Goal: Task Accomplishment & Management: Manage account settings

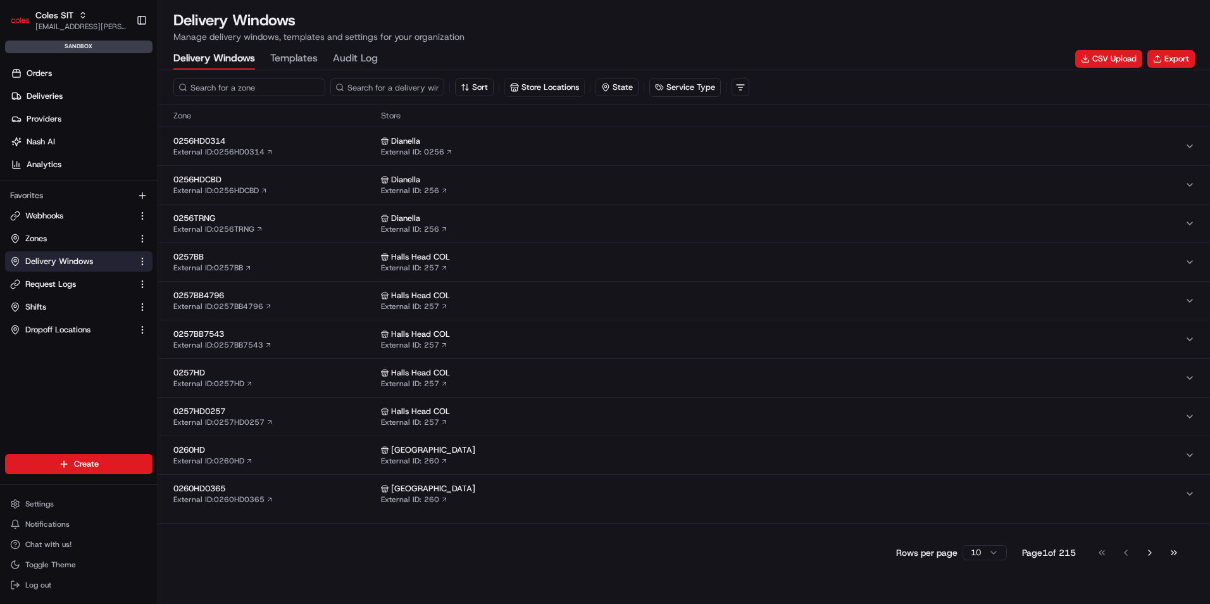
click at [239, 87] on input at bounding box center [249, 87] width 152 height 18
paste input "7698"
type input "7698"
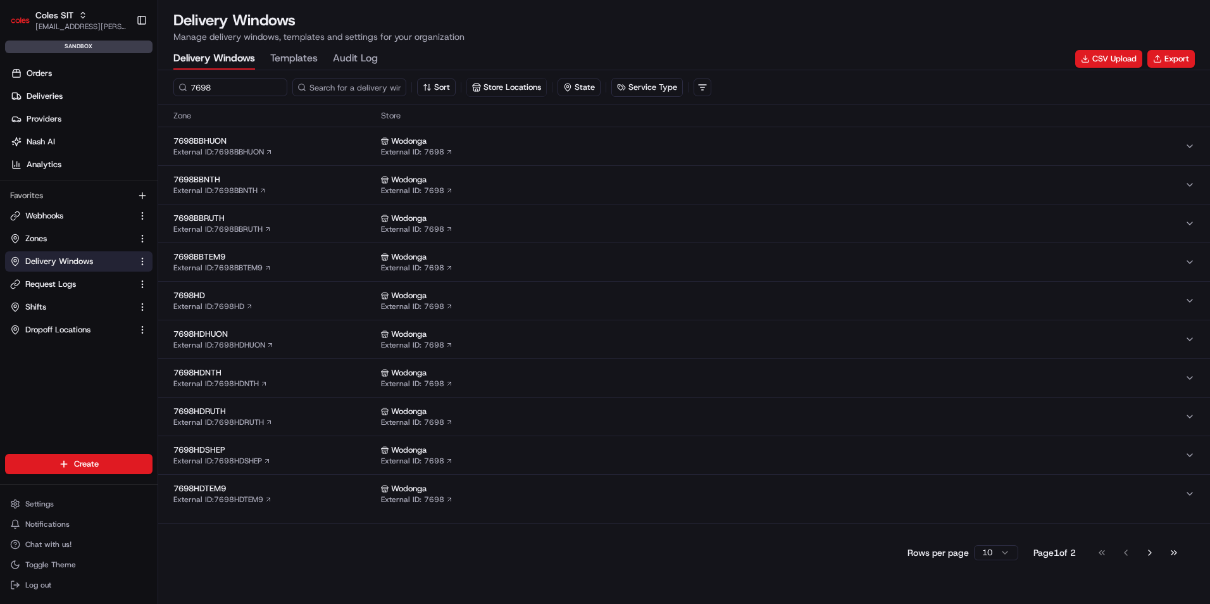
click at [291, 298] on span "7698HD" at bounding box center [274, 295] width 203 height 11
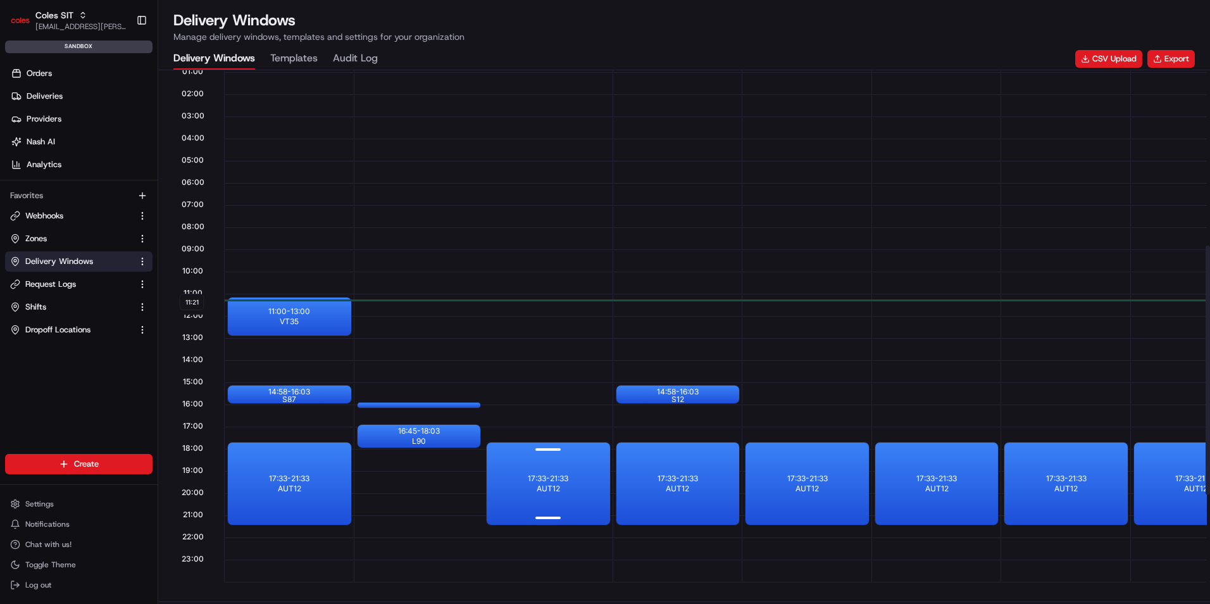
scroll to position [380, 0]
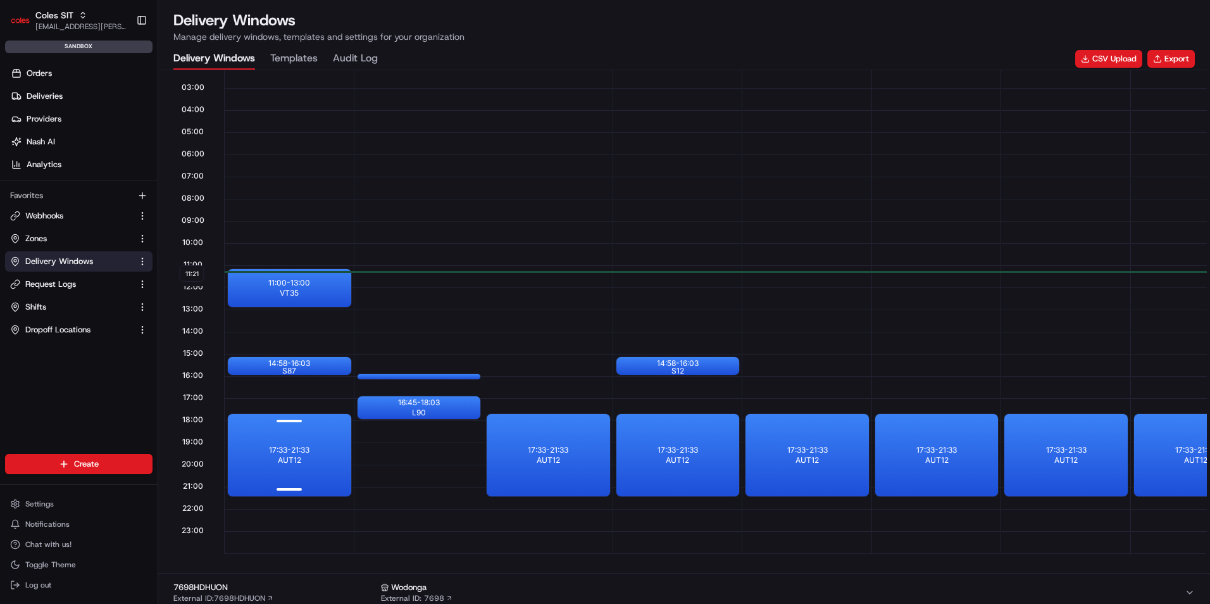
click at [279, 427] on div at bounding box center [289, 422] width 51 height 16
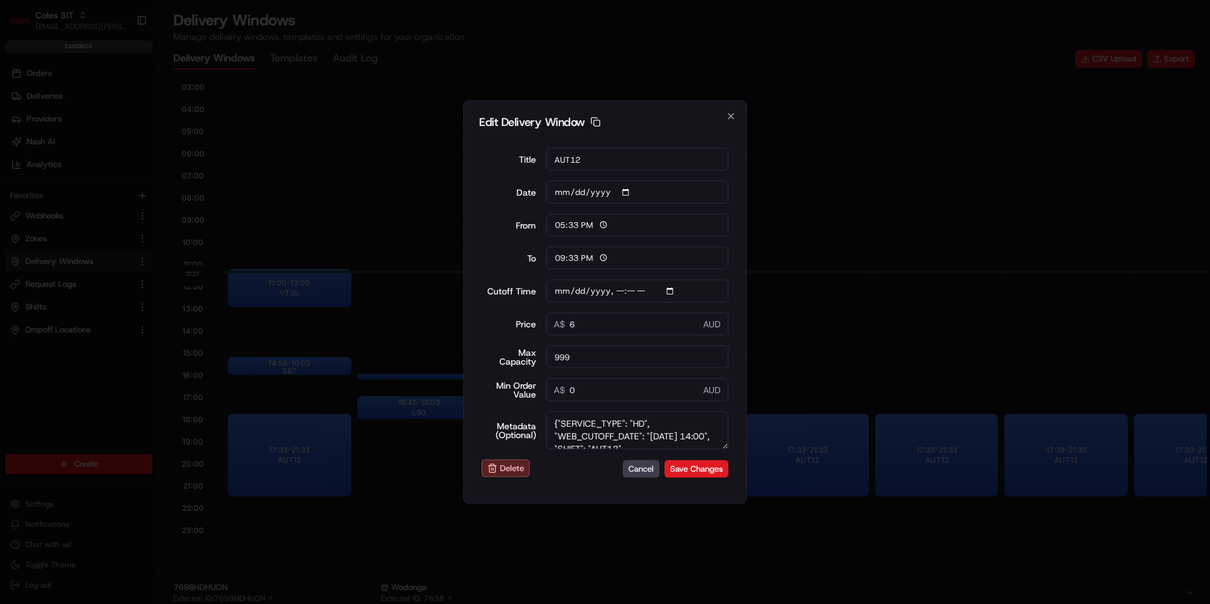
click at [636, 431] on textarea "{"SERVICE_TYPE": "HD", "WEB_CUTOFF_DATE": "[DATE] 14:00", "SHIFT": "AUT12", "DE…" at bounding box center [637, 430] width 183 height 38
type input "[DATE]T14:10"
click at [646, 467] on button "Cancel" at bounding box center [641, 469] width 37 height 18
type input "11:21"
type input "12:21"
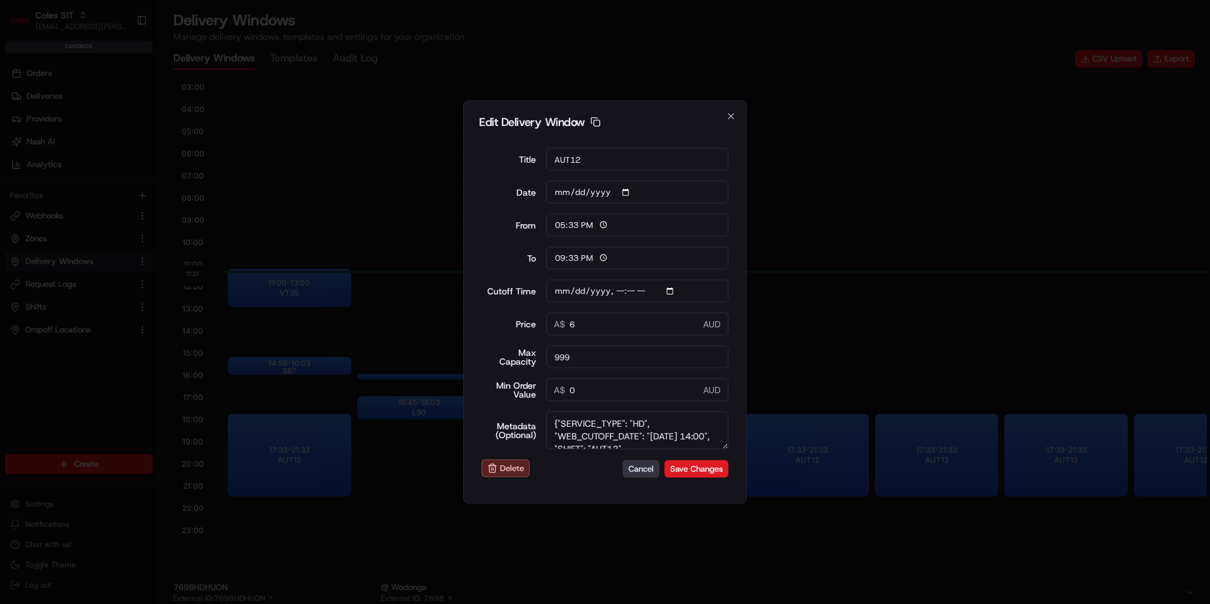
type input "[DATE]T14:10"
type input "0"
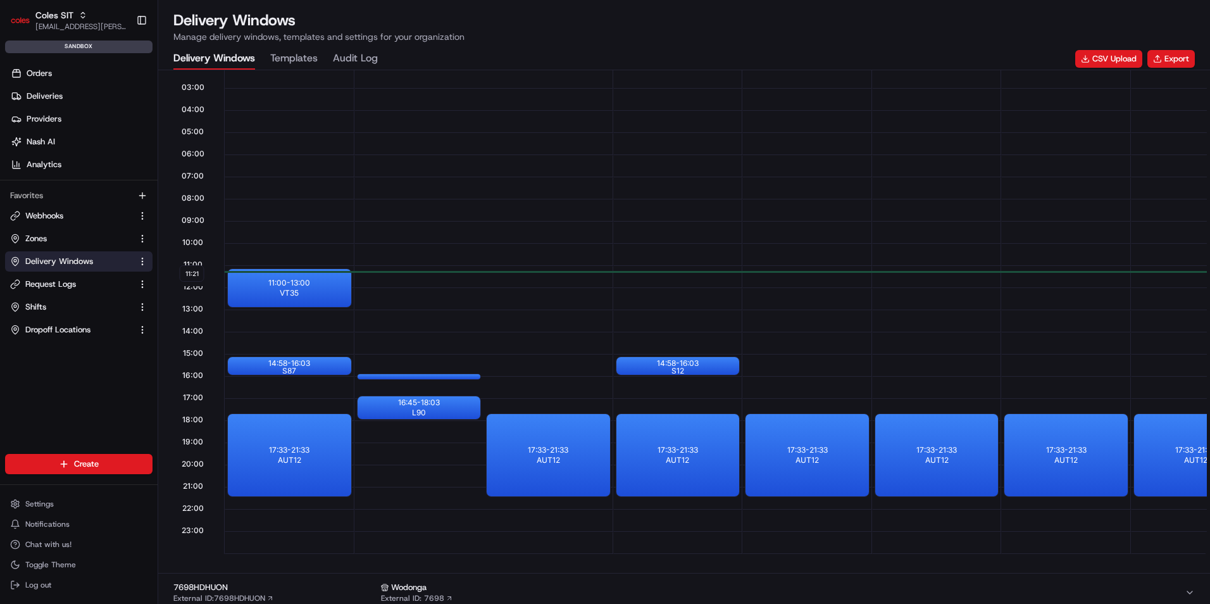
click at [292, 505] on div at bounding box center [289, 499] width 129 height 22
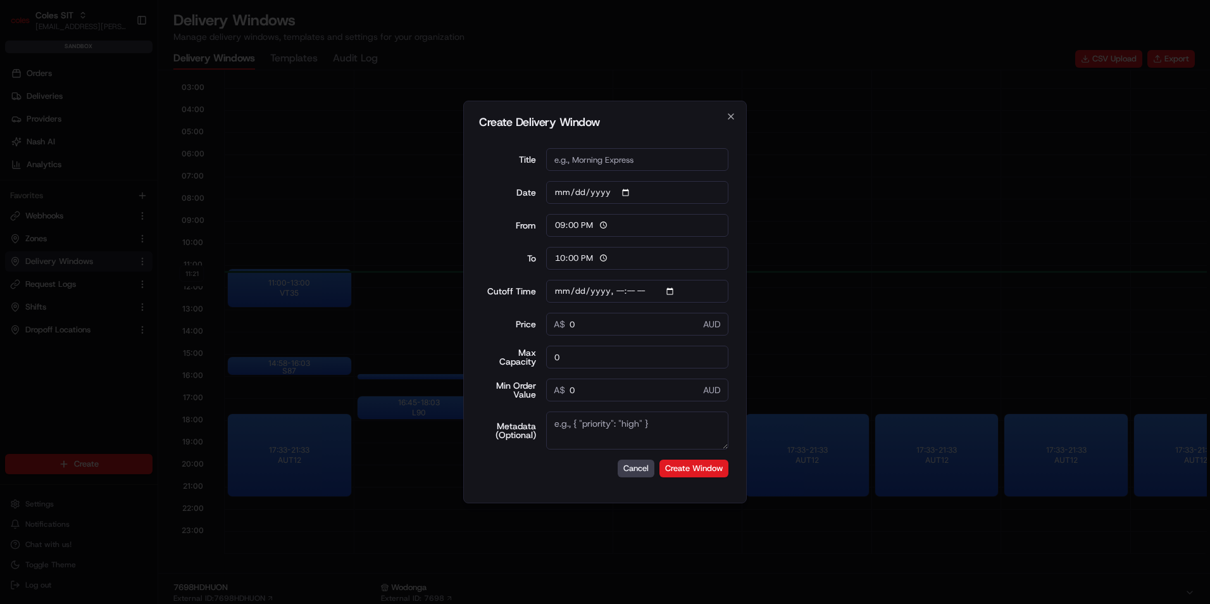
type input "06:00"
type input "14:00"
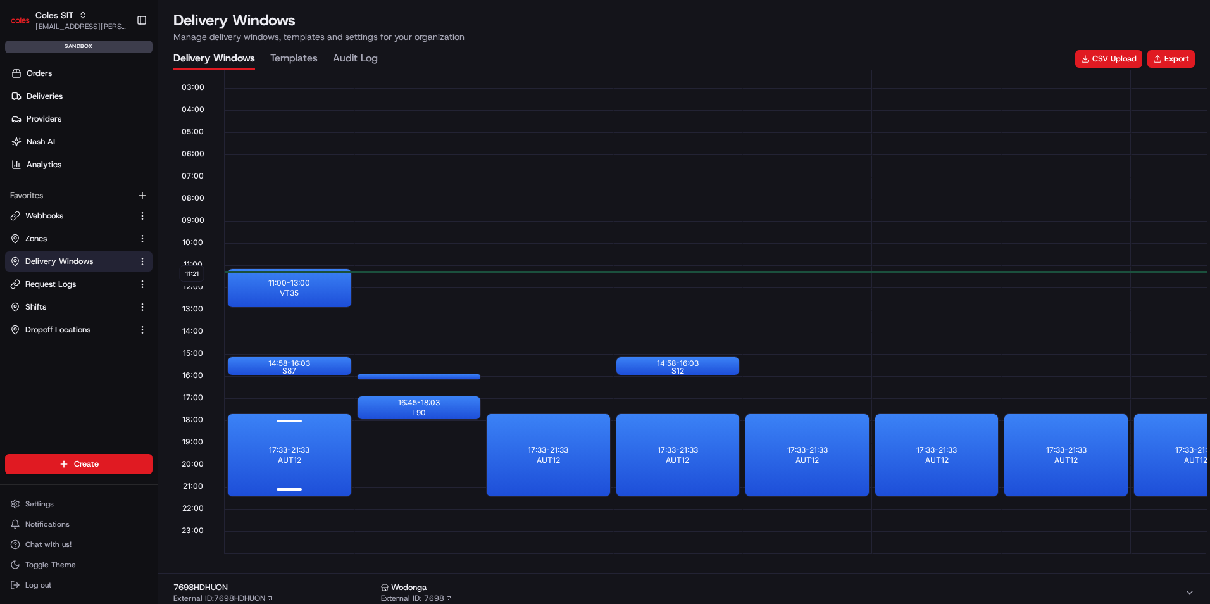
click at [291, 451] on p "17:33 - 21:33" at bounding box center [289, 450] width 41 height 10
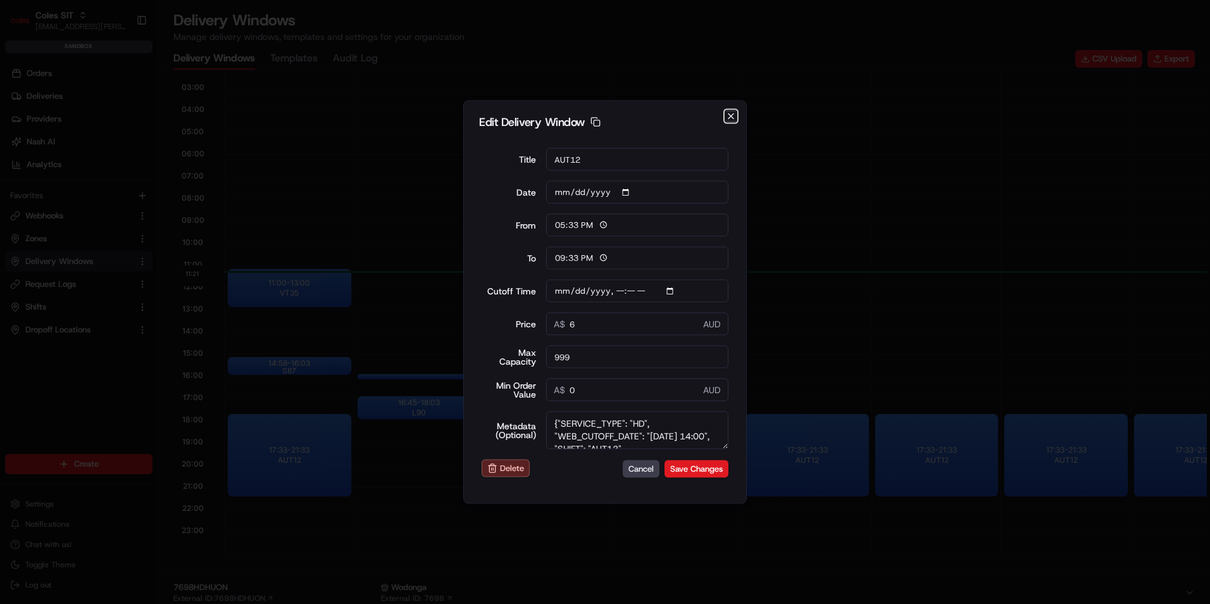
click at [731, 115] on icon "button" at bounding box center [731, 116] width 10 height 10
type input "11:21"
type input "12:21"
type input "[DATE]T14:10"
type input "0"
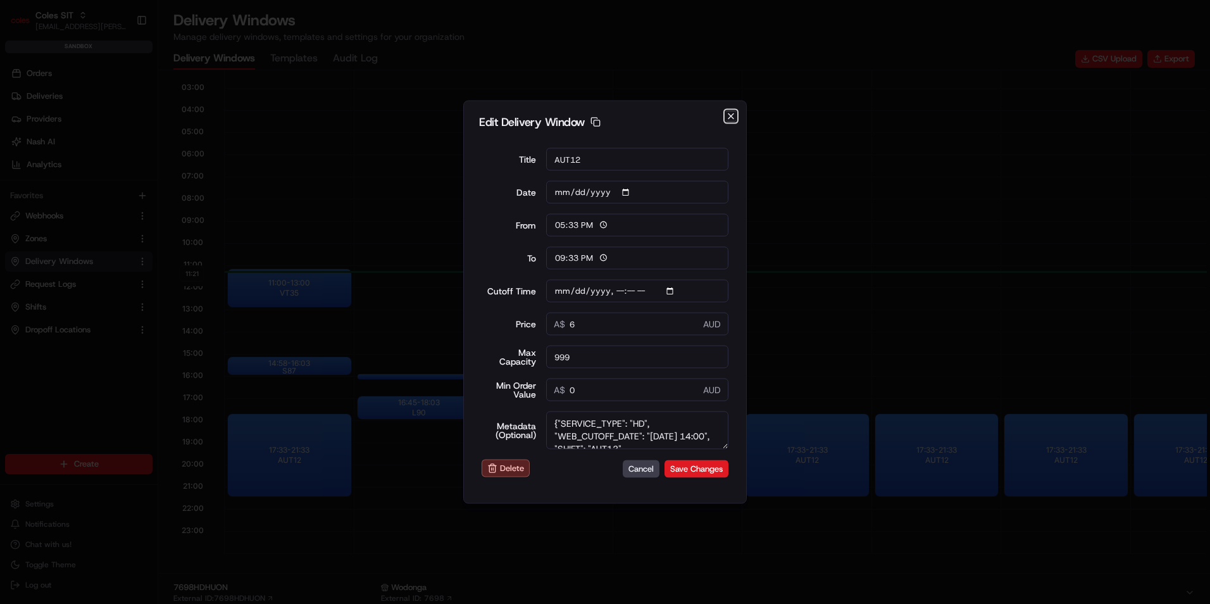
type input "0"
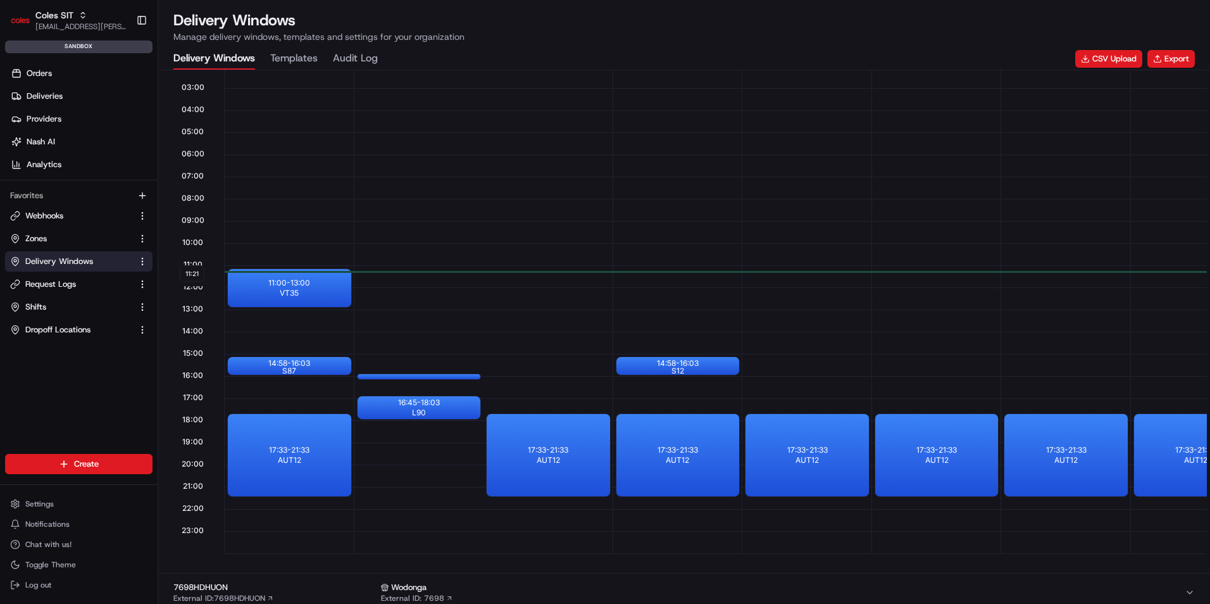
click at [274, 505] on div at bounding box center [289, 499] width 129 height 22
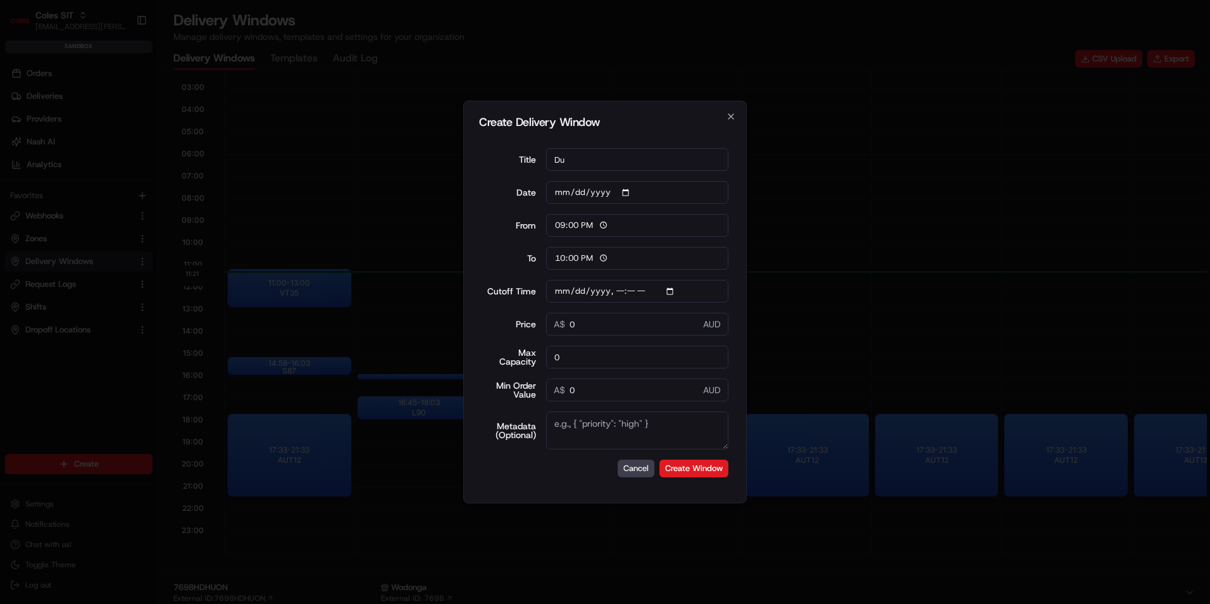
type input "D"
type input "SunnyT1"
click at [574, 222] on input "21:00" at bounding box center [637, 225] width 183 height 23
click at [575, 230] on input "21:00" at bounding box center [637, 225] width 183 height 23
type input "21:04"
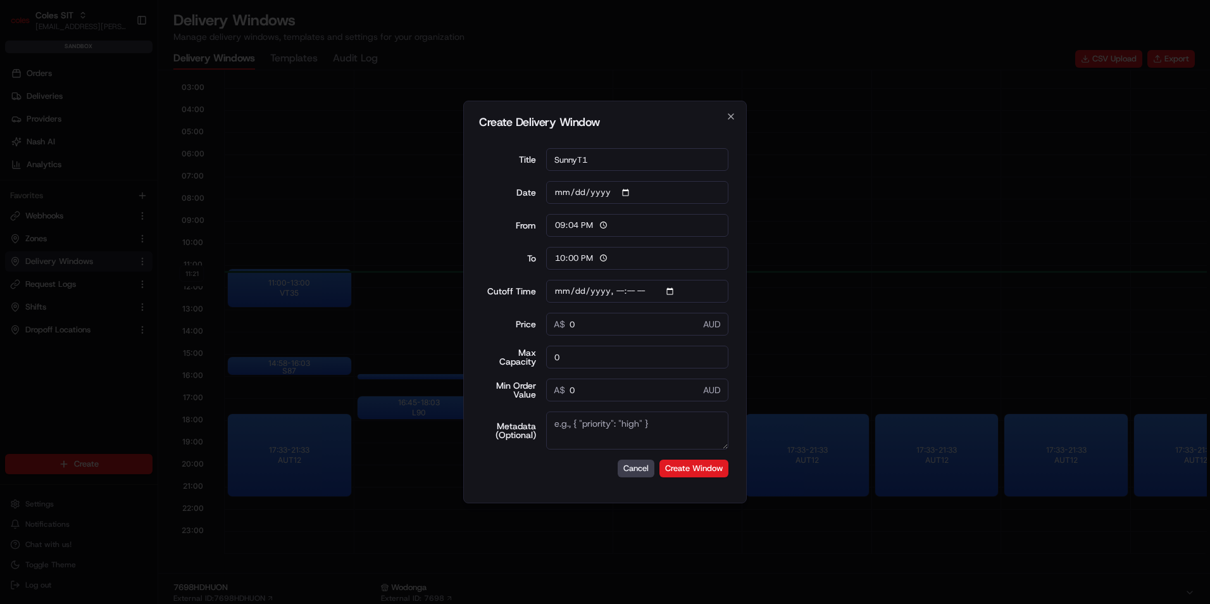
click at [574, 256] on input "22:00" at bounding box center [637, 258] width 183 height 23
click at [575, 261] on input "22:00" at bounding box center [637, 258] width 183 height 23
type input "22:04"
click at [678, 291] on input "Cutoff Time" at bounding box center [637, 291] width 183 height 23
click at [668, 292] on input "Cutoff Time" at bounding box center [637, 291] width 183 height 23
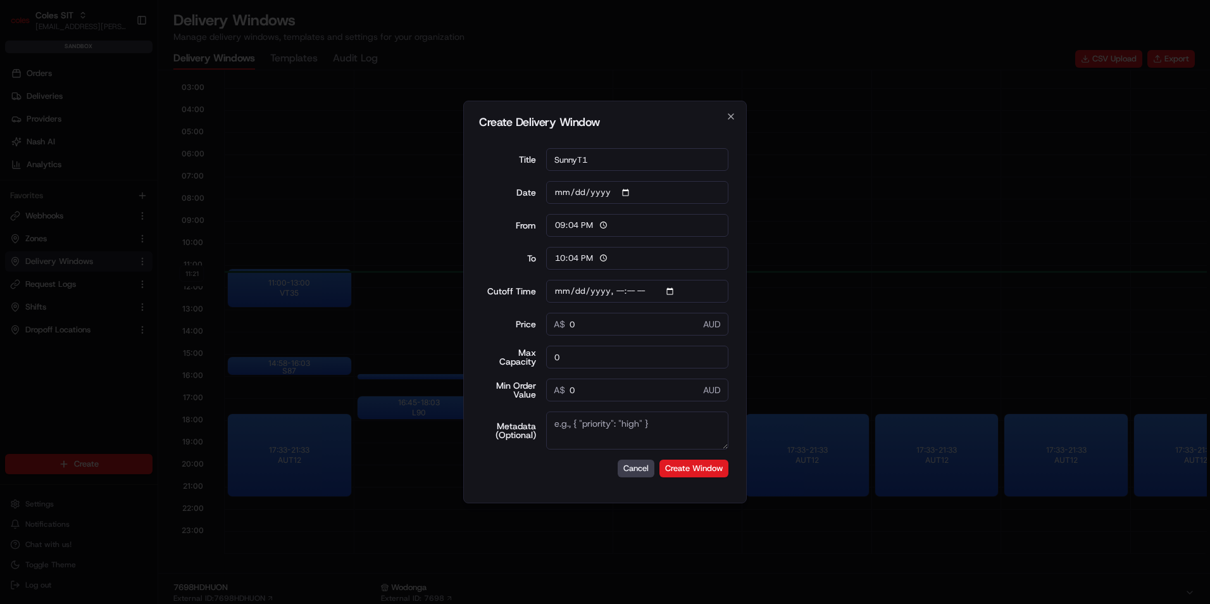
type input "[DATE]T11:22"
click at [737, 277] on div "Create Delivery Window Title SunnyT1 Date [DATE] From 21:04 To 22:04 Cutoff Tim…" at bounding box center [605, 302] width 284 height 403
click at [639, 331] on input "0" at bounding box center [637, 324] width 183 height 23
click at [608, 362] on input "0" at bounding box center [637, 357] width 183 height 23
click at [617, 362] on input "0" at bounding box center [637, 357] width 183 height 23
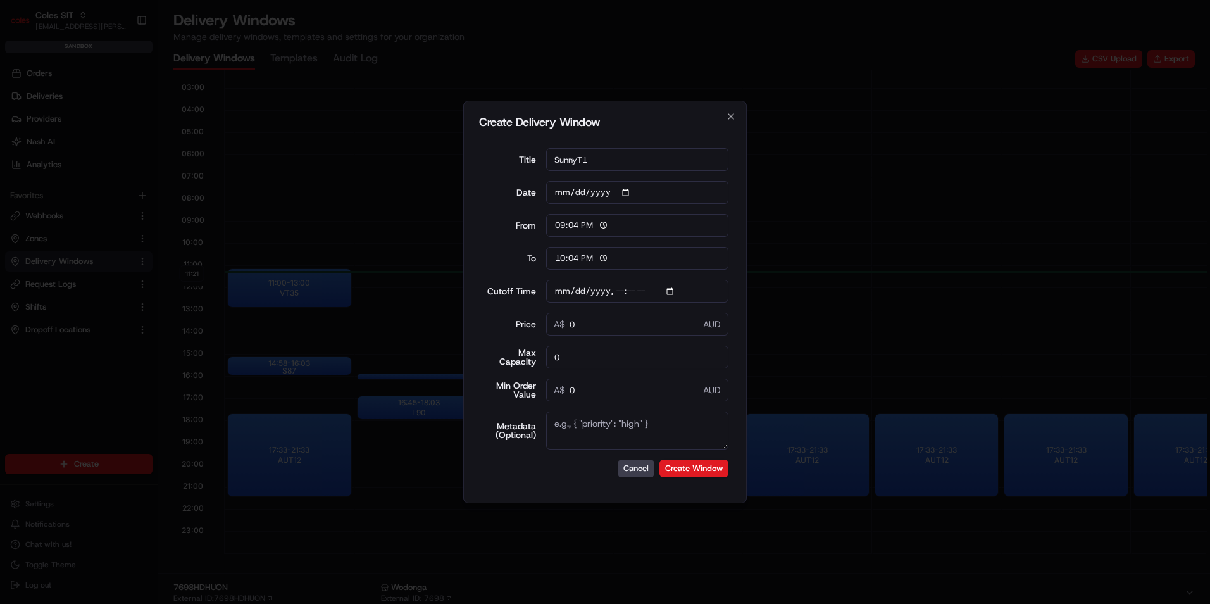
drag, startPoint x: 617, startPoint y: 362, endPoint x: 498, endPoint y: 363, distance: 119.7
click at [498, 363] on div "Max Capacity 0" at bounding box center [605, 357] width 247 height 23
type input "9999"
click at [617, 428] on textarea "Metadata (Optional)" at bounding box center [637, 430] width 183 height 38
click at [619, 426] on textarea "Metadata (Optional)" at bounding box center [637, 430] width 183 height 38
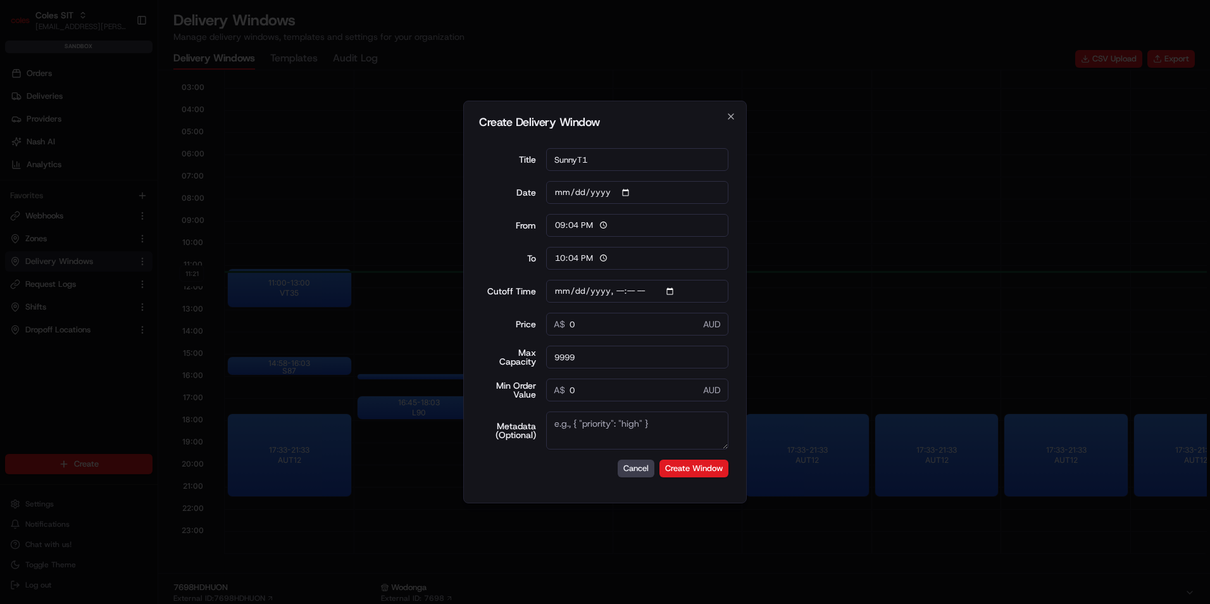
paste textarea "{"SERVICE_TYPE": "HD", "WEB_CUTOFF_DATE": "[DATE] 14:00", "SHIFT": "AUT12", "DE…"
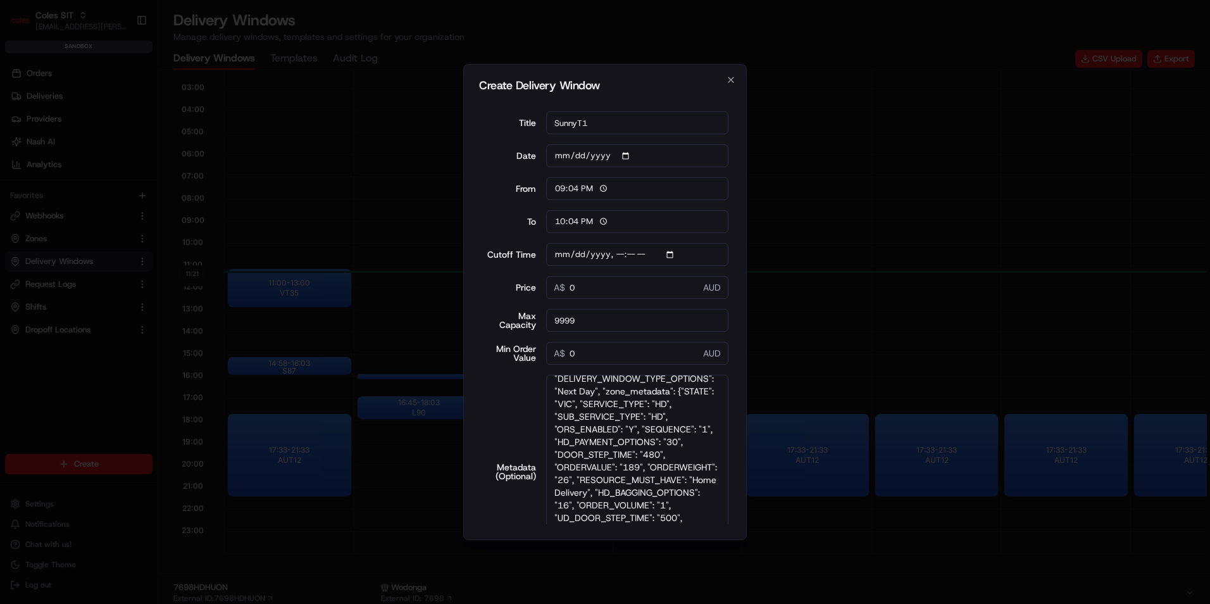
scroll to position [211, 0]
drag, startPoint x: 722, startPoint y: 446, endPoint x: 729, endPoint y: 575, distance: 130.0
click at [758, 600] on body "Coles SIT [EMAIL_ADDRESS][PERSON_NAME][PERSON_NAME][DOMAIN_NAME] Toggle Sidebar…" at bounding box center [605, 302] width 1210 height 604
click at [614, 405] on textarea "{"SERVICE_TYPE": "HD", "WEB_CUTOFF_DATE": "[DATE] 14:00", "SHIFT": "AUT12", "DE…" at bounding box center [637, 471] width 183 height 192
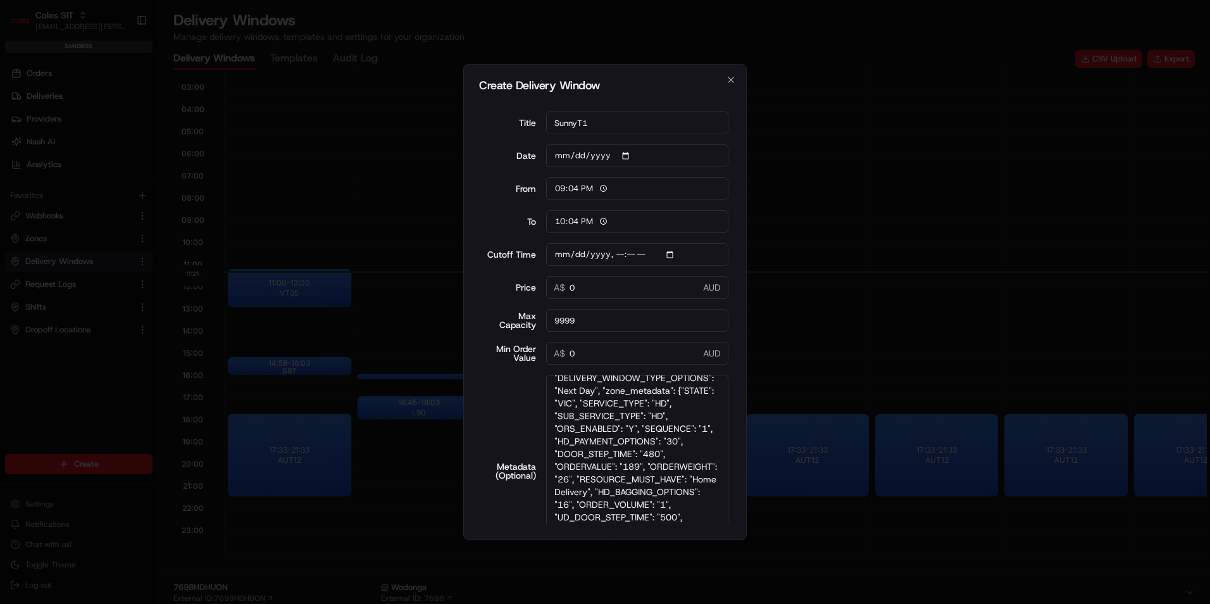
click at [590, 423] on textarea "{"SERVICE_TYPE": "HD", "WEB_CUTOFF_DATE": "[DATE] 14:00", "SHIFT": "AUT12", "DE…" at bounding box center [637, 471] width 183 height 192
click at [608, 411] on textarea "{"SERVICE_TYPE": "HD", "WEB_CUTOFF_DATE": "[DATE] 14:00", "SHIFT": "AUT12", "DE…" at bounding box center [637, 471] width 183 height 192
click at [634, 412] on textarea "{"SERVICE_TYPE": "HD", "WEB_CUTOFF_DATE": "[DATE] 14:00", "SHIFT": "AUT12", "DE…" at bounding box center [637, 471] width 183 height 192
click at [632, 436] on textarea "{"SERVICE_TYPE": "HD", "WEB_CUTOFF_DATE": "[DATE] 14:00", "SHIFT": "AUT12", "DE…" at bounding box center [637, 471] width 183 height 192
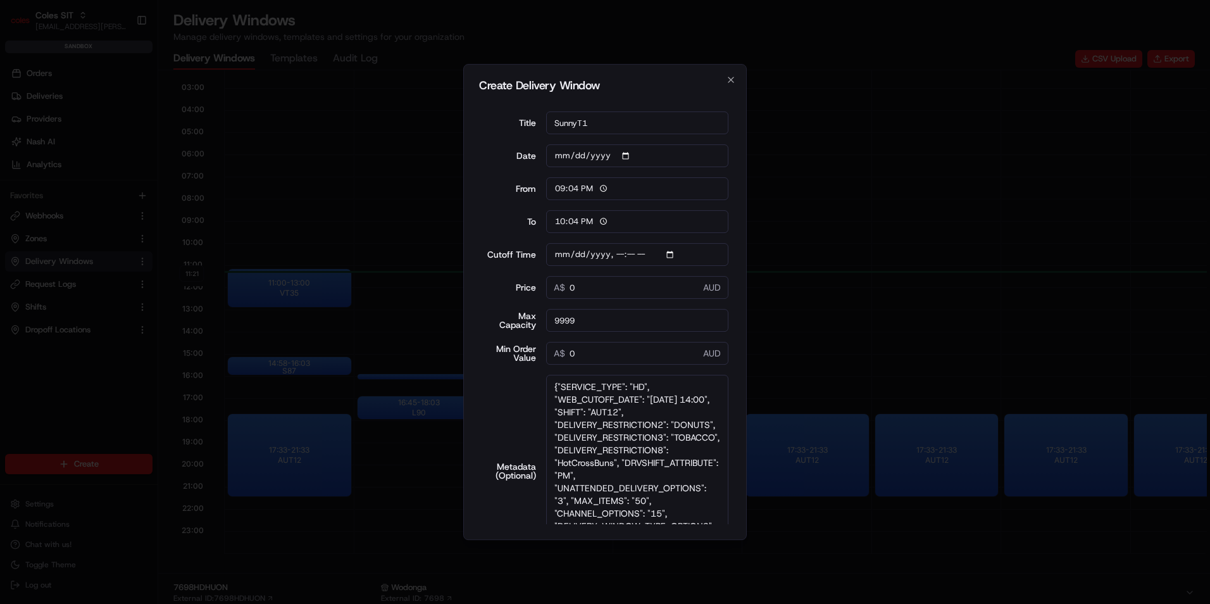
click at [636, 407] on textarea "{"SERVICE_TYPE": "HD", "WEB_CUTOFF_DATE": "[DATE] 14:00", "SHIFT": "AUT12", "DE…" at bounding box center [637, 471] width 183 height 192
click at [612, 413] on textarea "{"SERVICE_TYPE": "HD", "WEB_CUTOFF_DATE": "[DATE] 14:00", "SHIFT": "AUT12", "DE…" at bounding box center [637, 471] width 183 height 192
click at [663, 382] on textarea "{"SERVICE_TYPE": "HD", "WEB_CUTOFF_DATE": "[DATE] 14:00", "SHIFT": "AUT12", "DE…" at bounding box center [637, 471] width 183 height 192
click at [653, 415] on textarea "{"SERVICE_TYPE": "HD", "WEB_CUTOFF_DATE": "[DATE] 14:00", "SHIFT": "AUT12", "DE…" at bounding box center [637, 471] width 183 height 192
click at [603, 396] on textarea "{"SERVICE_TYPE": "HD", "WEB_CUTOFF_DATE": "[DATE] 14:00", "SHIFT": "AUT12", "DE…" at bounding box center [637, 471] width 183 height 192
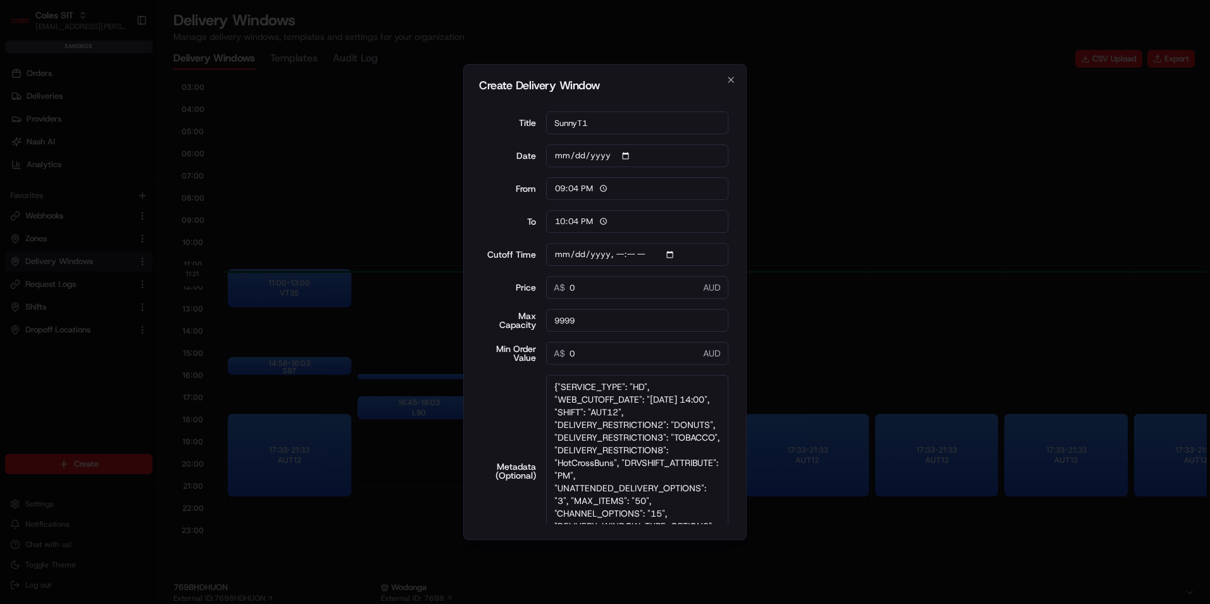
click at [578, 389] on textarea "{"SERVICE_TYPE": "HD", "WEB_CUTOFF_DATE": "[DATE] 14:00", "SHIFT": "AUT12", "DE…" at bounding box center [637, 471] width 183 height 192
click at [577, 417] on textarea "{"SERVICE_TYPE": "HD", "WEB_CUTOFF_DATE": "[DATE] 14:00", "SHIFT": "AUT12", "DE…" at bounding box center [637, 471] width 183 height 192
click at [602, 439] on textarea "{"SERVICE_TYPE": "HD", "WEB_CUTOFF_DATE": "[DATE] 14:00", "SHIFT": "AUT12", "DE…" at bounding box center [637, 471] width 183 height 192
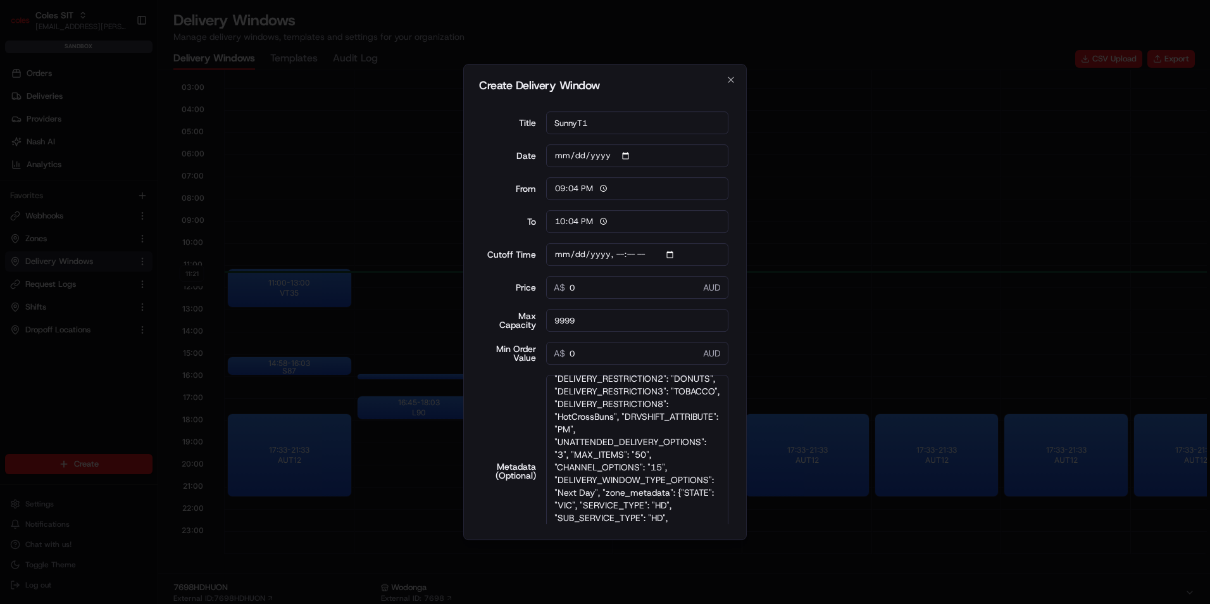
scroll to position [63, 0]
click at [660, 472] on textarea "{"SERVICE_TYPE": "HD", "WEB_CUTOFF_DATE": "[DATE] 14:00", "SHIFT": "AUT12", "DE…" at bounding box center [637, 471] width 183 height 192
click at [570, 449] on textarea "{"SERVICE_TYPE": "HD", "WEB_CUTOFF_DATE": "[DATE] 14:00", "SHIFT": "AUT12", "DE…" at bounding box center [637, 471] width 183 height 192
click at [594, 463] on textarea "{"SERVICE_TYPE": "HD", "WEB_CUTOFF_DATE": "[DATE] 14:00", "SHIFT": "AUT12", "DE…" at bounding box center [637, 471] width 183 height 192
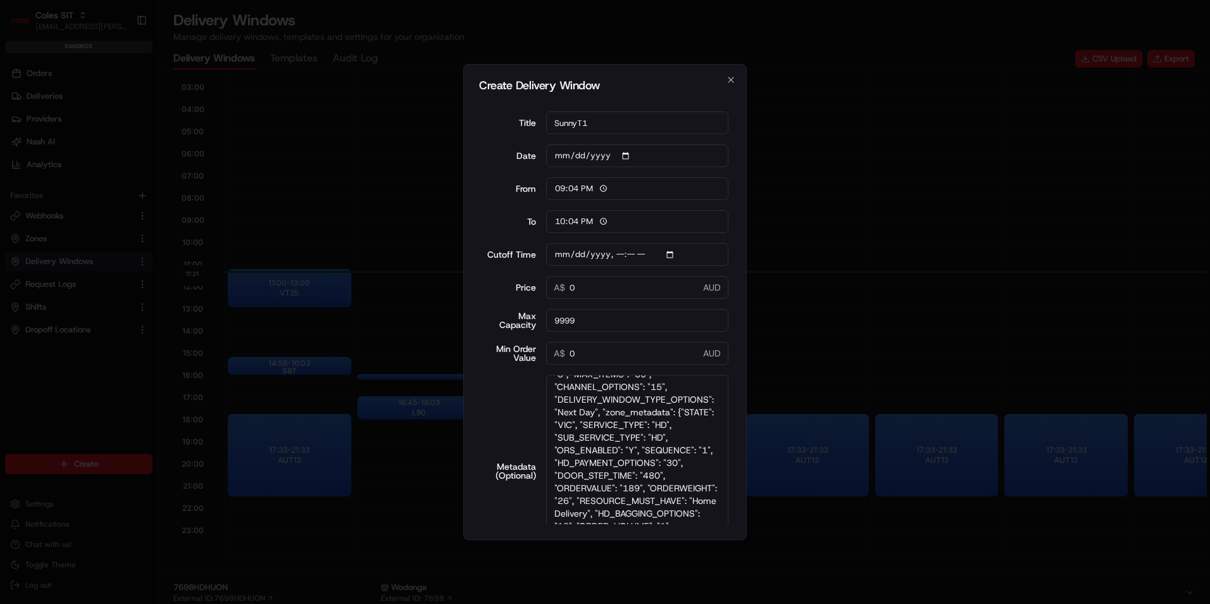
click at [662, 485] on textarea "{"SERVICE_TYPE": "HD", "WEB_CUTOFF_DATE": "[DATE] 14:00", "SHIFT": "AUT12", "DE…" at bounding box center [637, 471] width 183 height 192
click at [622, 456] on textarea "{"SERVICE_TYPE": "HD", "WEB_CUTOFF_DATE": "[DATE] 14:00", "SHIFT": "AUT12", "DE…" at bounding box center [637, 471] width 183 height 192
drag, startPoint x: 550, startPoint y: 116, endPoint x: 458, endPoint y: 99, distance: 93.3
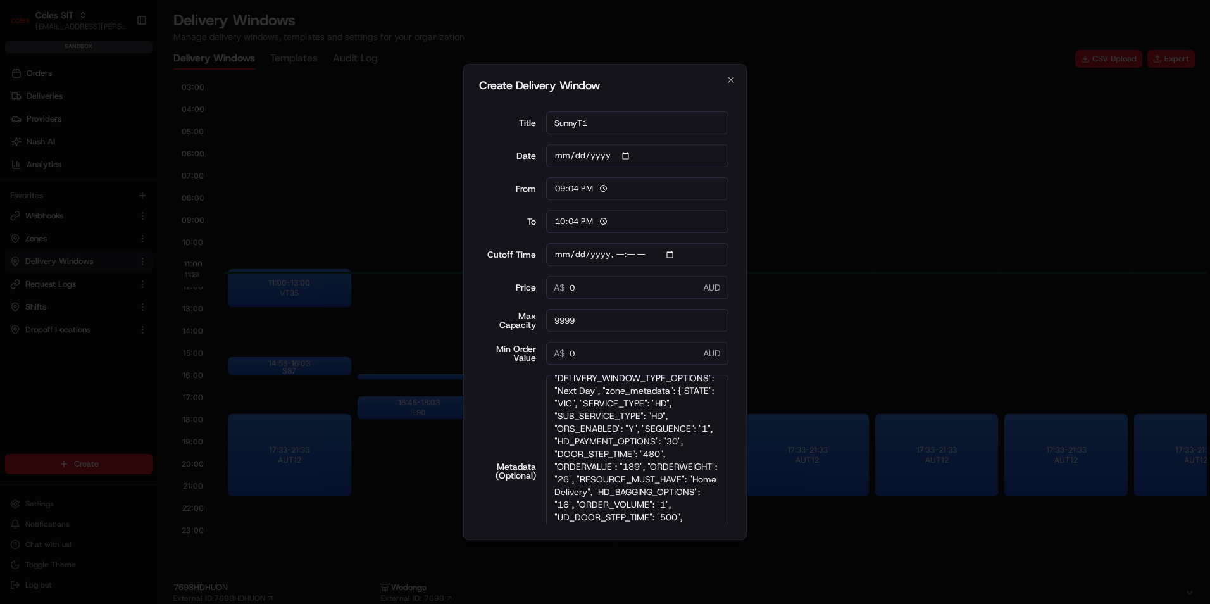
click at [458, 99] on body "Coles SIT [EMAIL_ADDRESS][PERSON_NAME][PERSON_NAME][DOMAIN_NAME] Toggle Sidebar…" at bounding box center [605, 302] width 1210 height 604
click at [626, 445] on textarea "{"SERVICE_TYPE": "HD", "WEB_CUTOFF_DATE": "[DATE] 14:00", "SHIFT": "AUT12", "DE…" at bounding box center [637, 471] width 183 height 192
paste textarea ""SERVICE_TYPE": "HD", "WEB_CUTOFF_DATE": "[DATE] 14:00", "SHIFT": "SunnyT1", "D…"
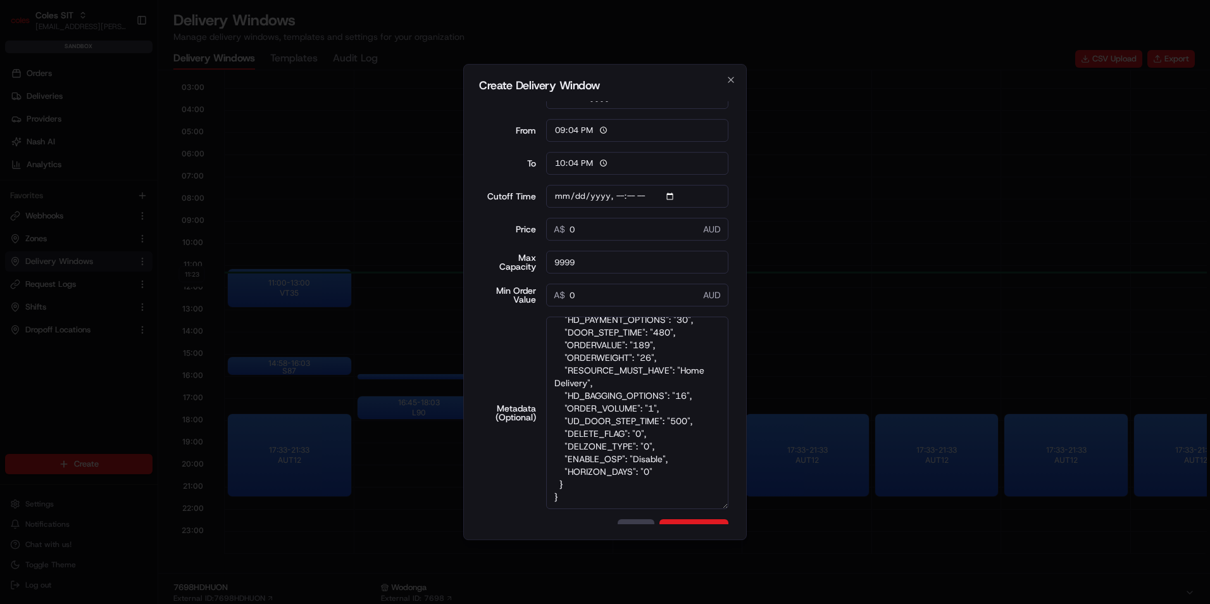
scroll to position [81, 0]
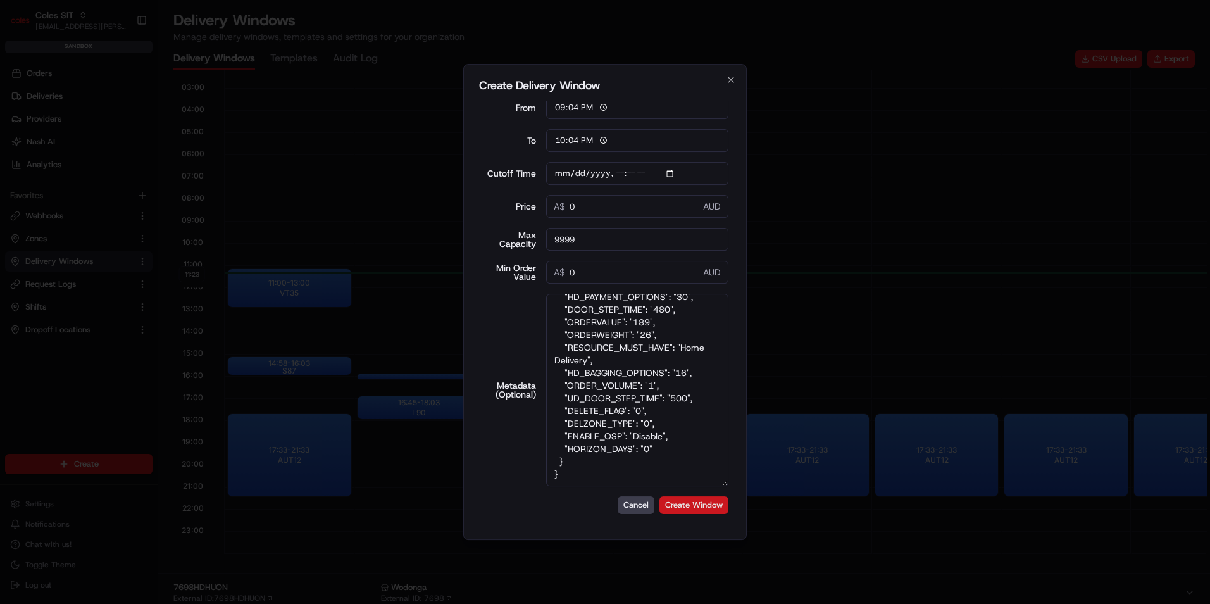
type textarea "{ "SERVICE_TYPE": "HD", "WEB_CUTOFF_DATE": "[DATE] 14:00", "SHIFT": "SunnyT1", …"
click at [687, 505] on button "Create Window" at bounding box center [694, 505] width 69 height 18
type input "06:00"
type input "14:00"
type input "0"
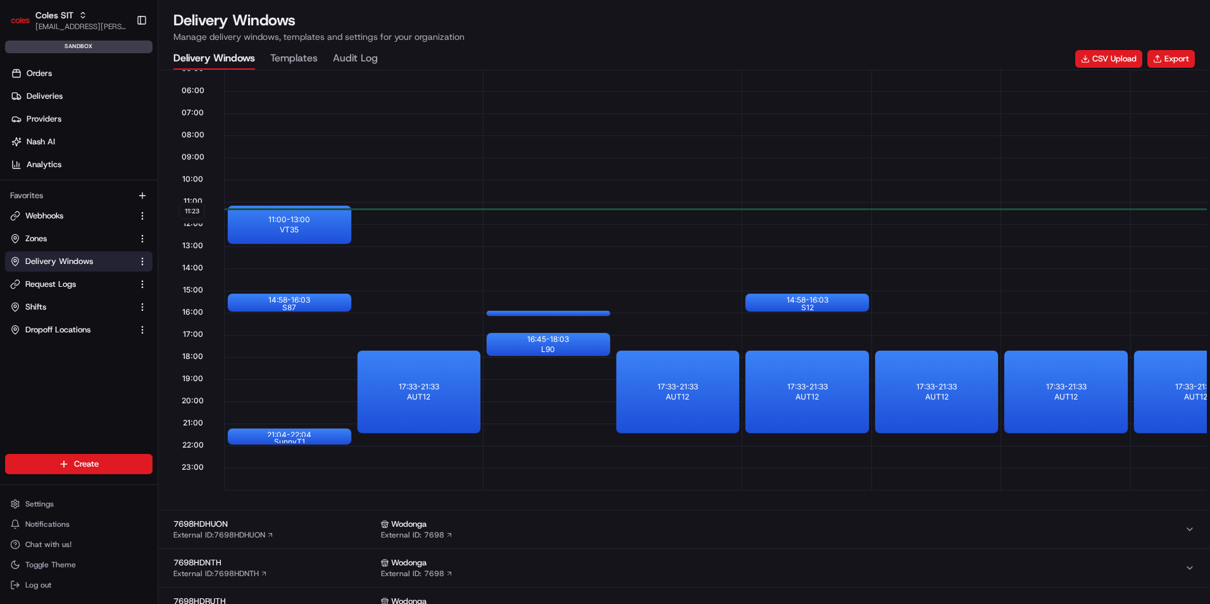
scroll to position [0, 0]
click at [313, 440] on div at bounding box center [289, 437] width 51 height 16
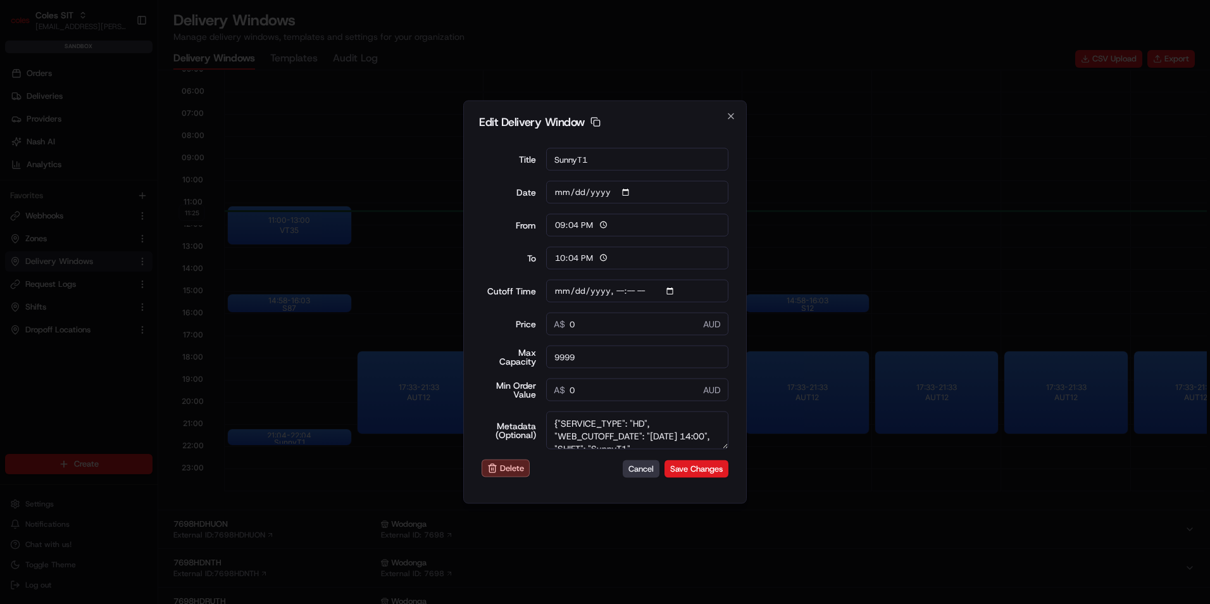
click at [627, 474] on button "Cancel" at bounding box center [641, 469] width 37 height 18
type input "11:25"
type input "12:25"
type input "[DATE]T11:22"
type input "0"
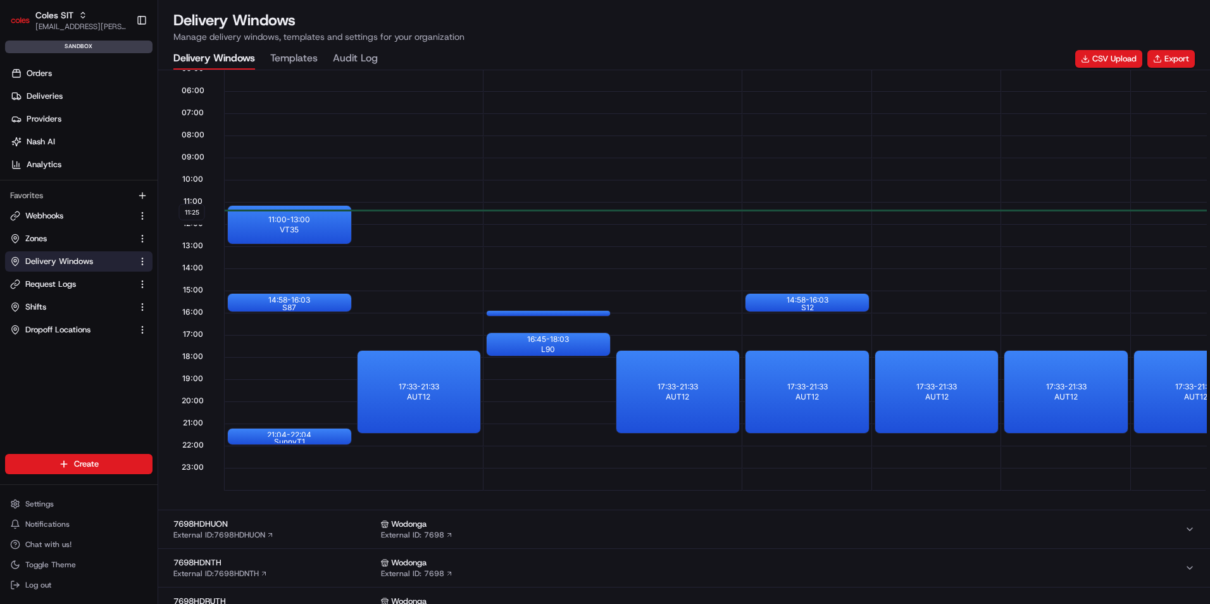
scroll to position [443, 0]
click at [265, 436] on div at bounding box center [289, 437] width 51 height 16
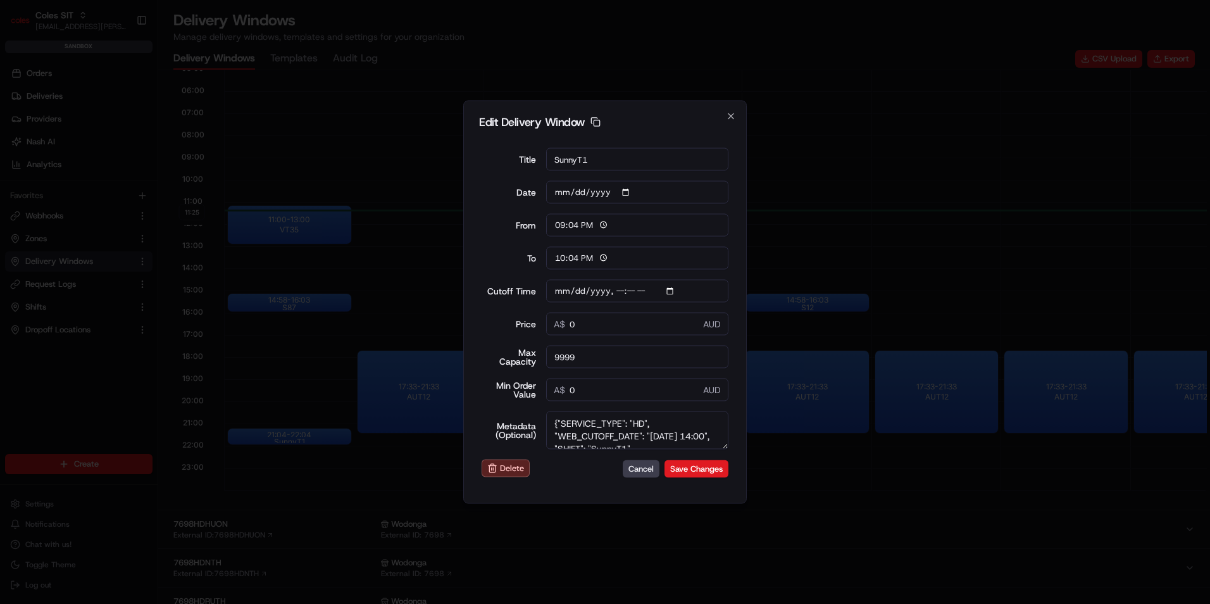
click at [689, 438] on textarea "{"SERVICE_TYPE": "HD", "WEB_CUTOFF_DATE": "[DATE] 14:00", "SHIFT": "SunnyT1", "…" at bounding box center [637, 430] width 183 height 38
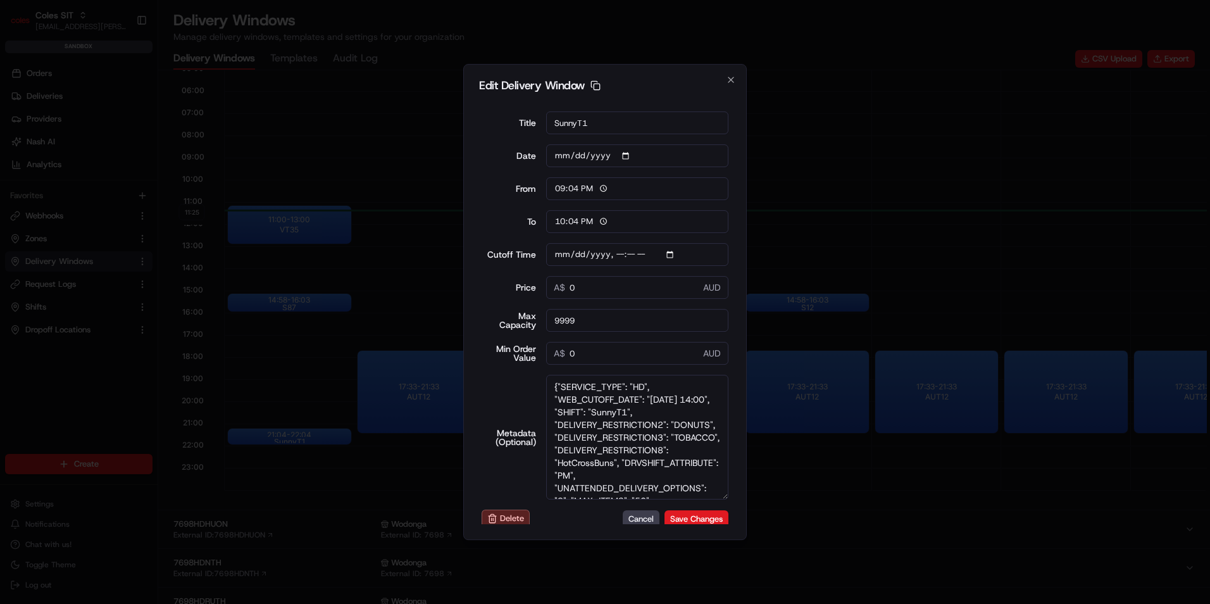
drag, startPoint x: 725, startPoint y: 446, endPoint x: 742, endPoint y: 507, distance: 63.7
click at [786, 532] on body "Coles SIT [EMAIL_ADDRESS][PERSON_NAME][PERSON_NAME][DOMAIN_NAME] Toggle Sidebar…" at bounding box center [605, 302] width 1210 height 604
click at [678, 462] on textarea "{"SERVICE_TYPE": "HD", "WEB_CUTOFF_DATE": "[DATE] 14:00", "SHIFT": "SunnyT1", "…" at bounding box center [637, 437] width 183 height 125
type input "[DATE]T11:22"
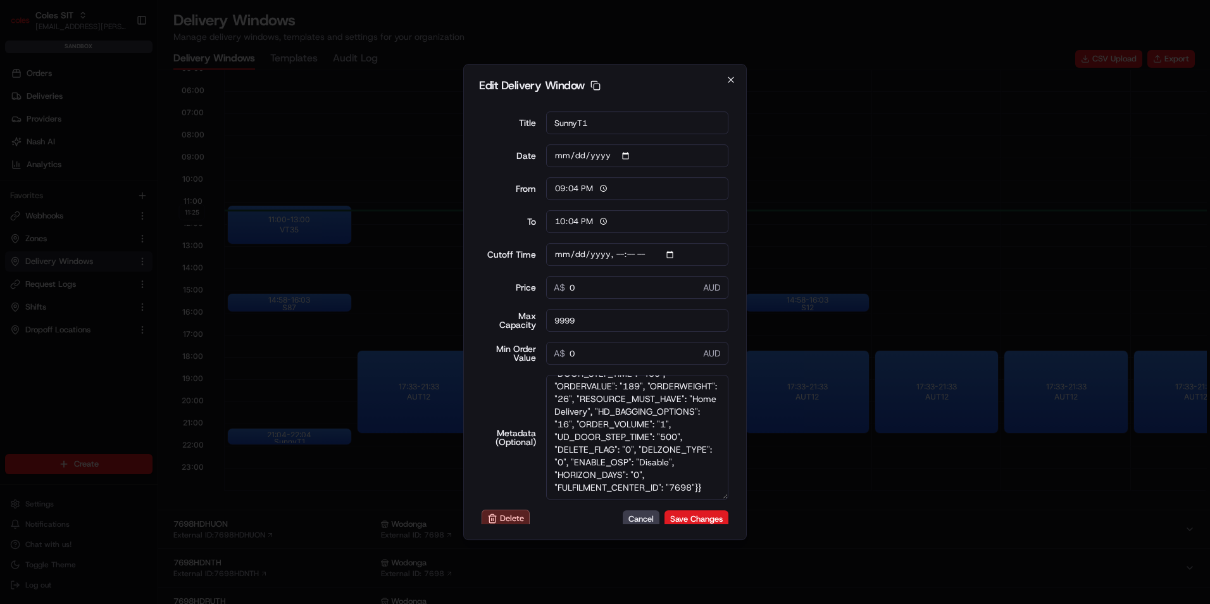
click at [729, 78] on icon "button" at bounding box center [731, 79] width 5 height 5
type input "11:27"
type input "12:27"
type input "[DATE]T11:22"
type input "0"
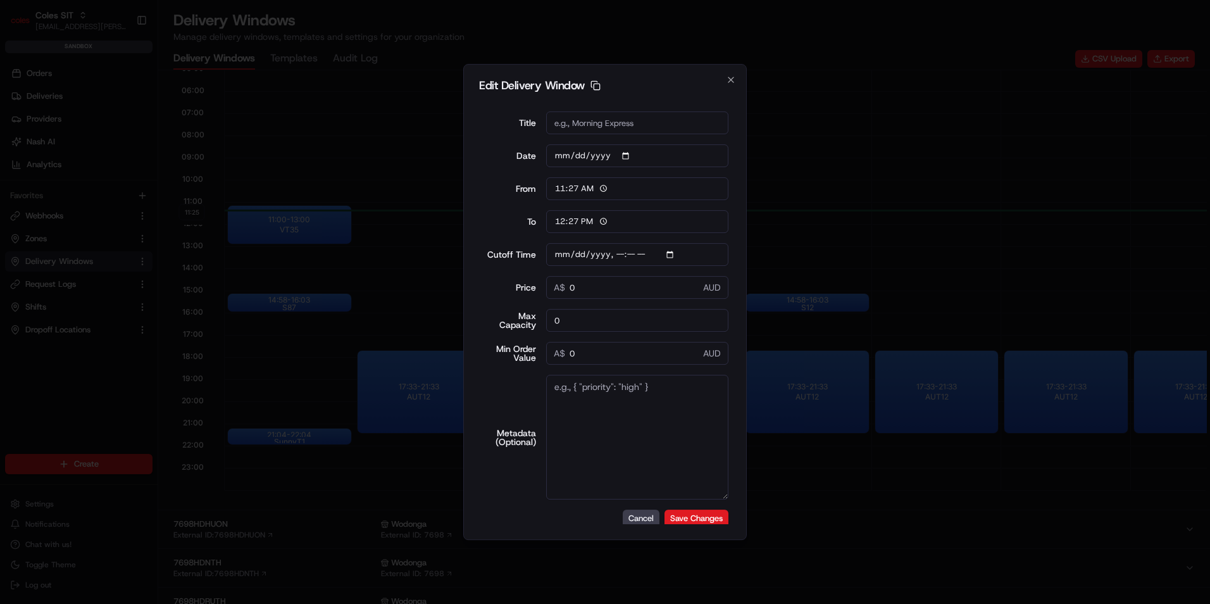
scroll to position [0, 0]
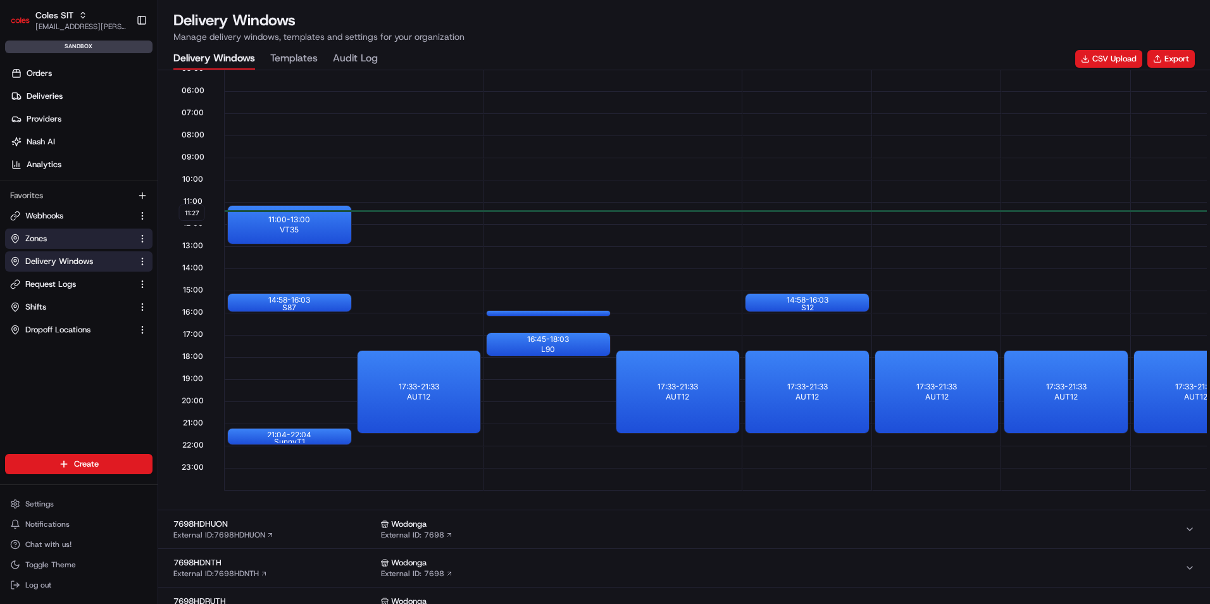
click at [23, 235] on link "Zones" at bounding box center [71, 238] width 122 height 11
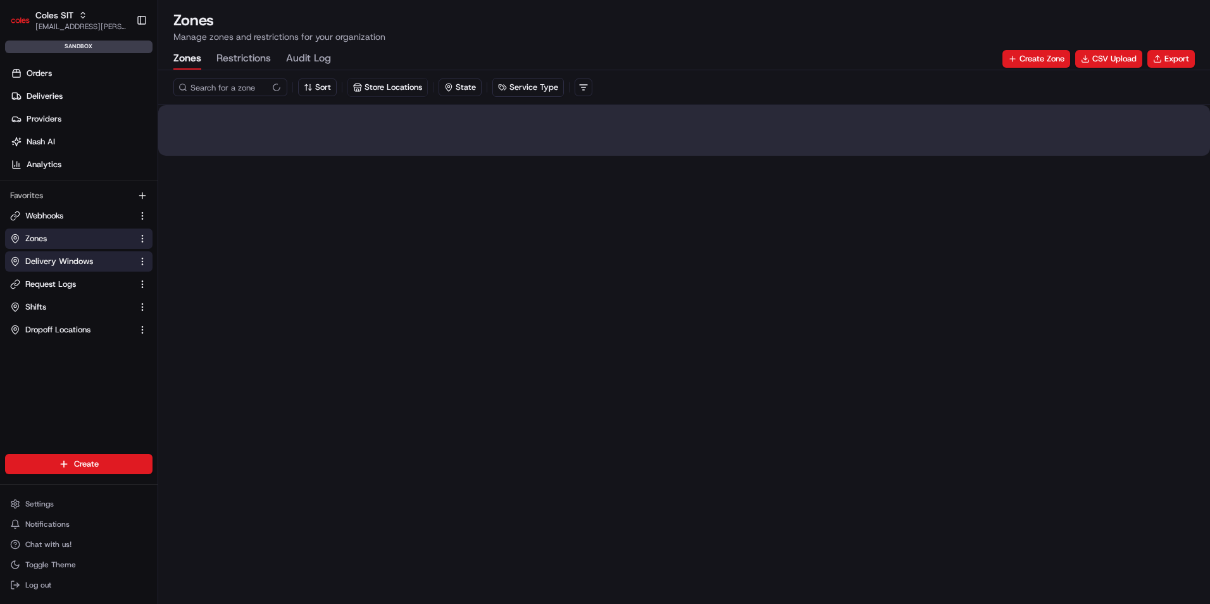
click at [49, 254] on button "Delivery Windows" at bounding box center [79, 261] width 148 height 20
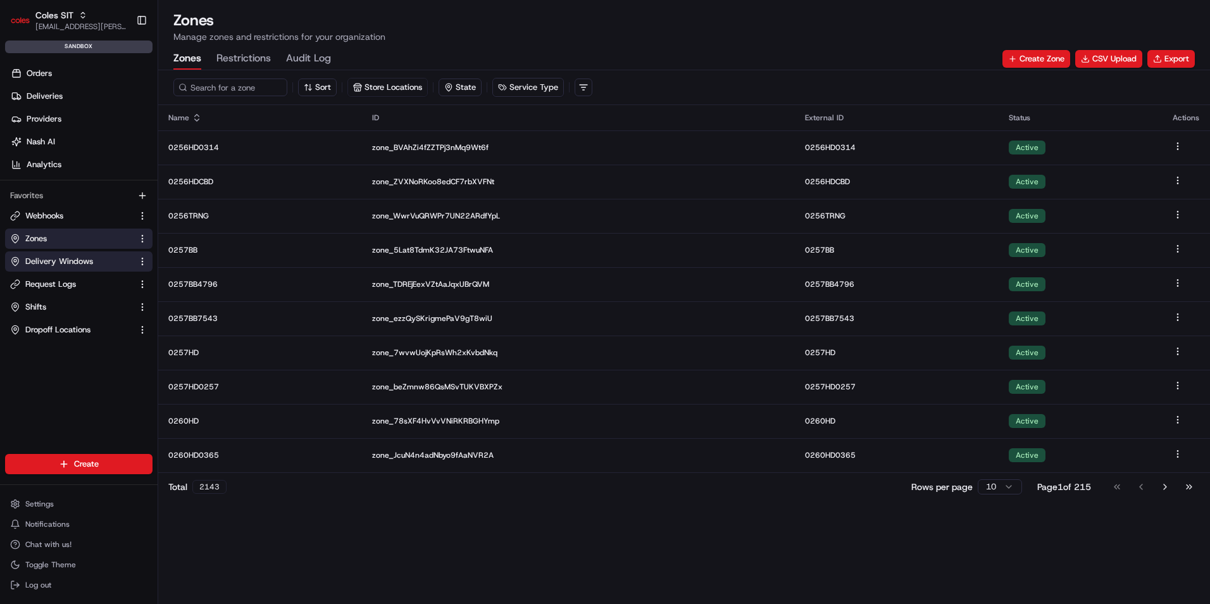
click at [75, 261] on span "Delivery Windows" at bounding box center [59, 261] width 68 height 11
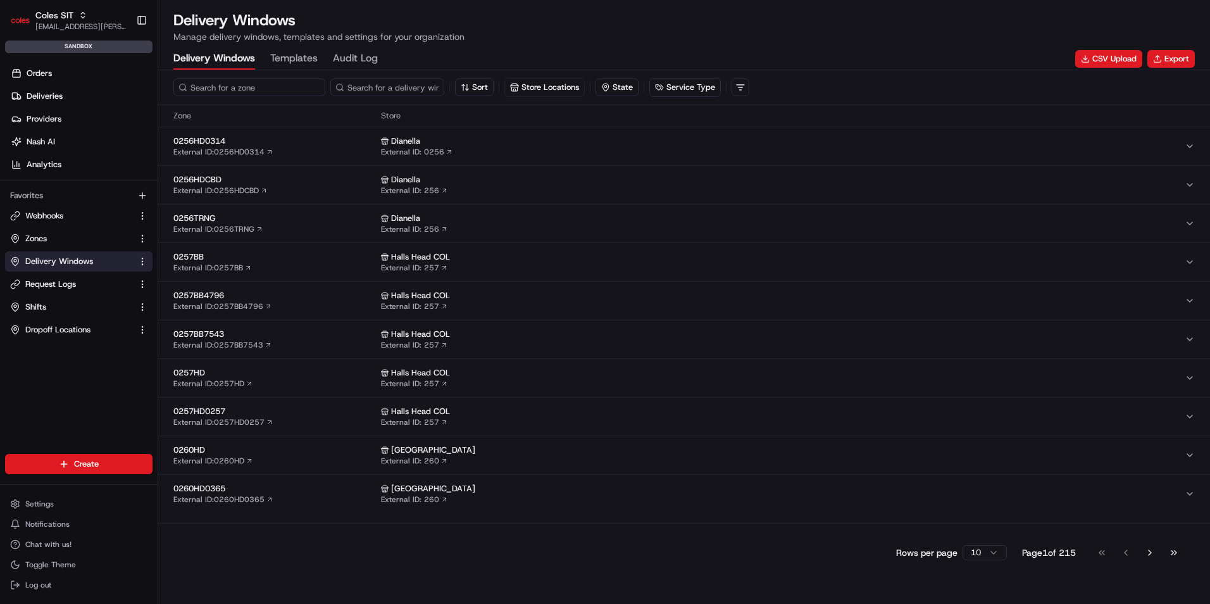
click at [249, 94] on input at bounding box center [249, 87] width 152 height 18
paste input "7698"
type input "7698"
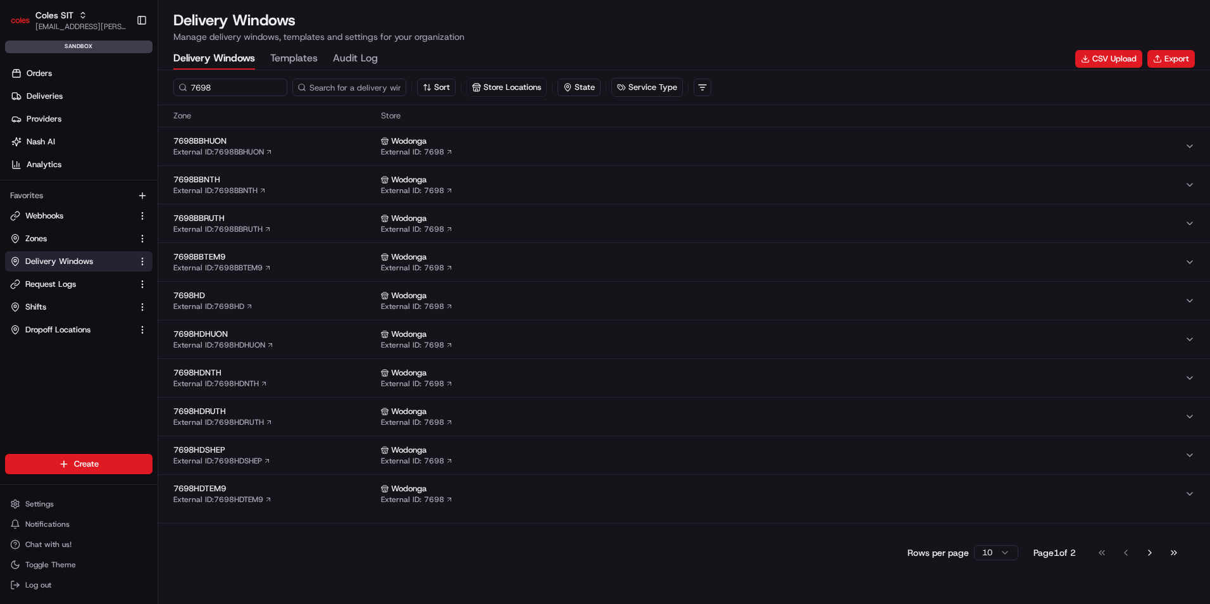
click at [295, 292] on span "7698HD" at bounding box center [274, 295] width 203 height 11
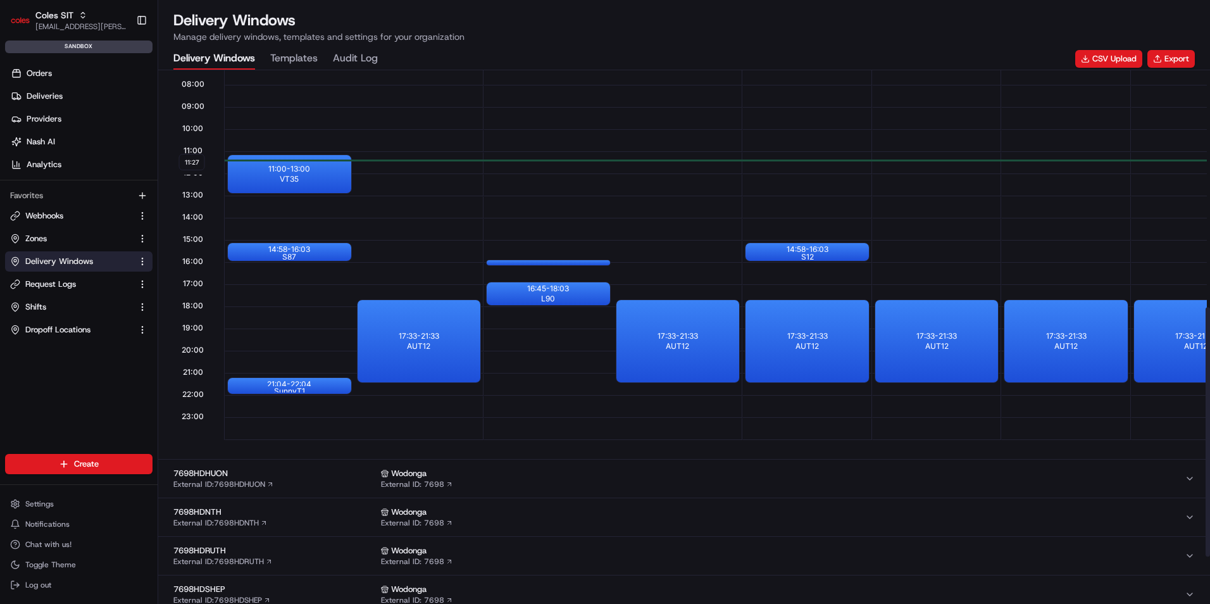
scroll to position [506, 0]
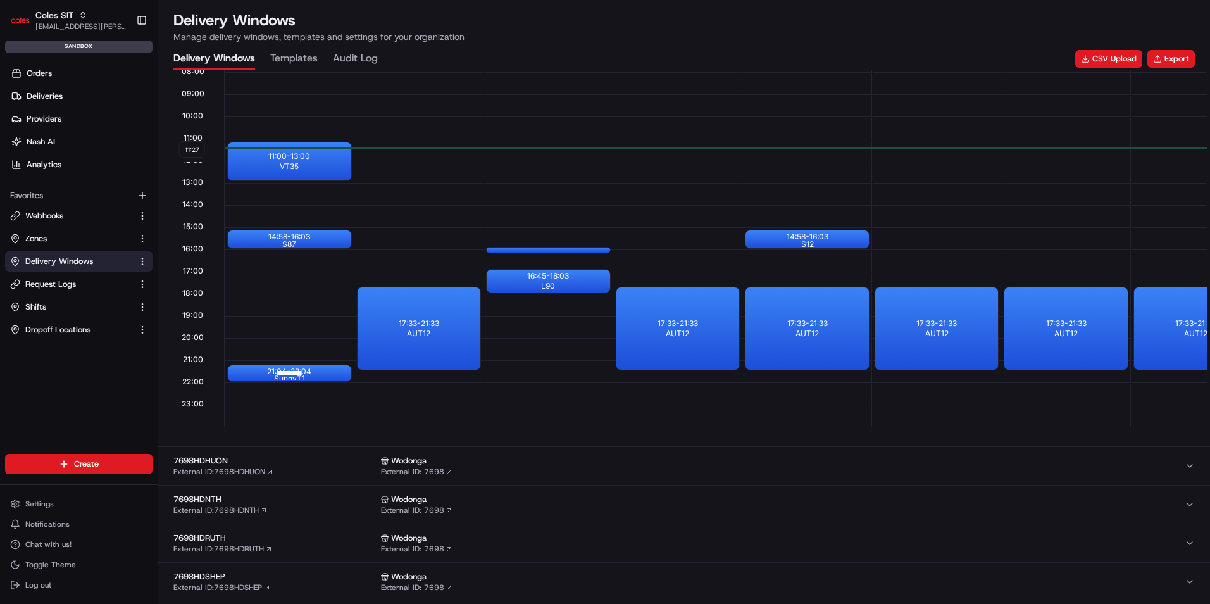
click at [323, 373] on div "21:04 - 22:04 SunnyT1" at bounding box center [289, 373] width 123 height 16
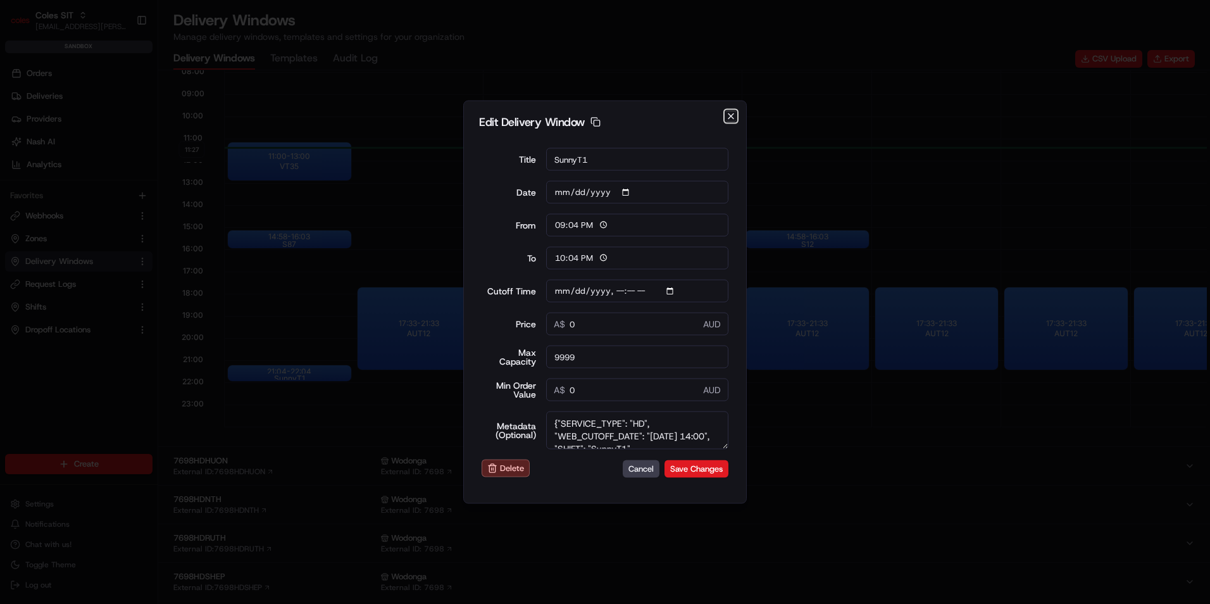
click at [728, 116] on icon "button" at bounding box center [731, 116] width 10 height 10
type input "11:27"
type input "12:27"
type input "[DATE]T11:22"
type input "0"
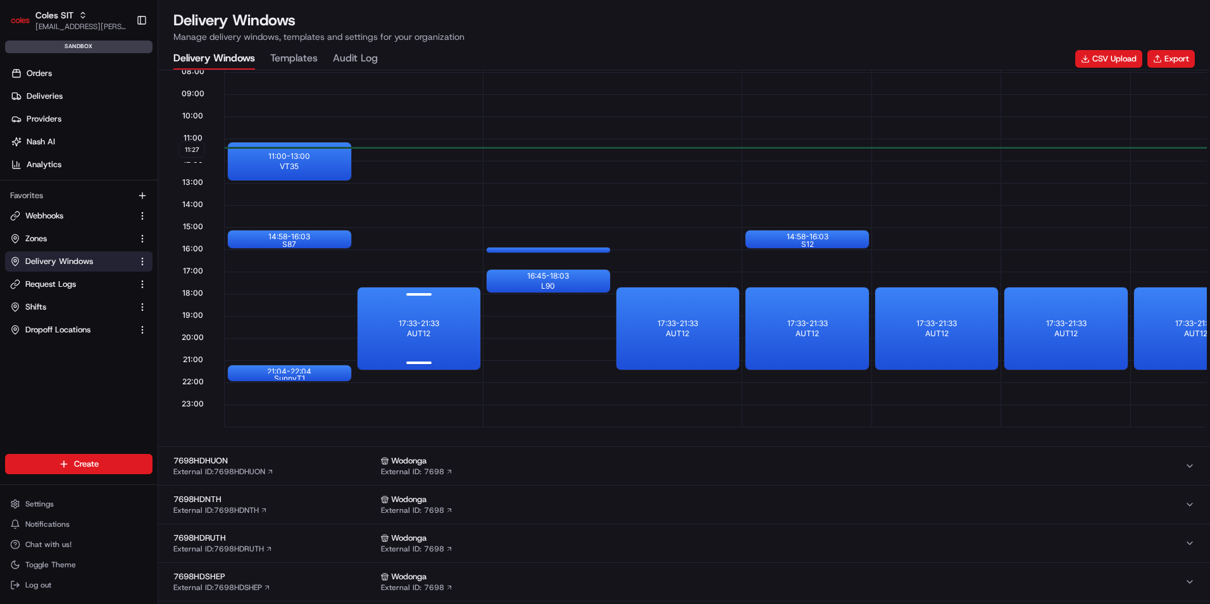
click at [405, 338] on div "17:33 - 21:33 AUT12" at bounding box center [419, 328] width 123 height 82
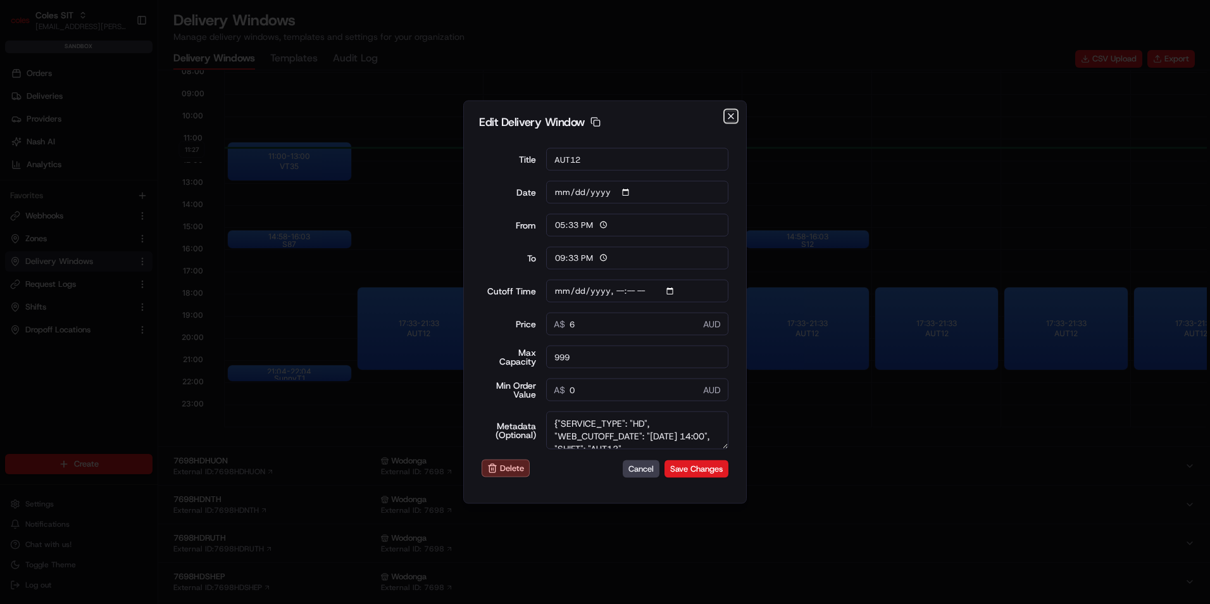
click at [727, 113] on icon "button" at bounding box center [731, 116] width 10 height 10
type input "11:27"
type input "12:27"
type input "[DATE]T14:10"
type input "0"
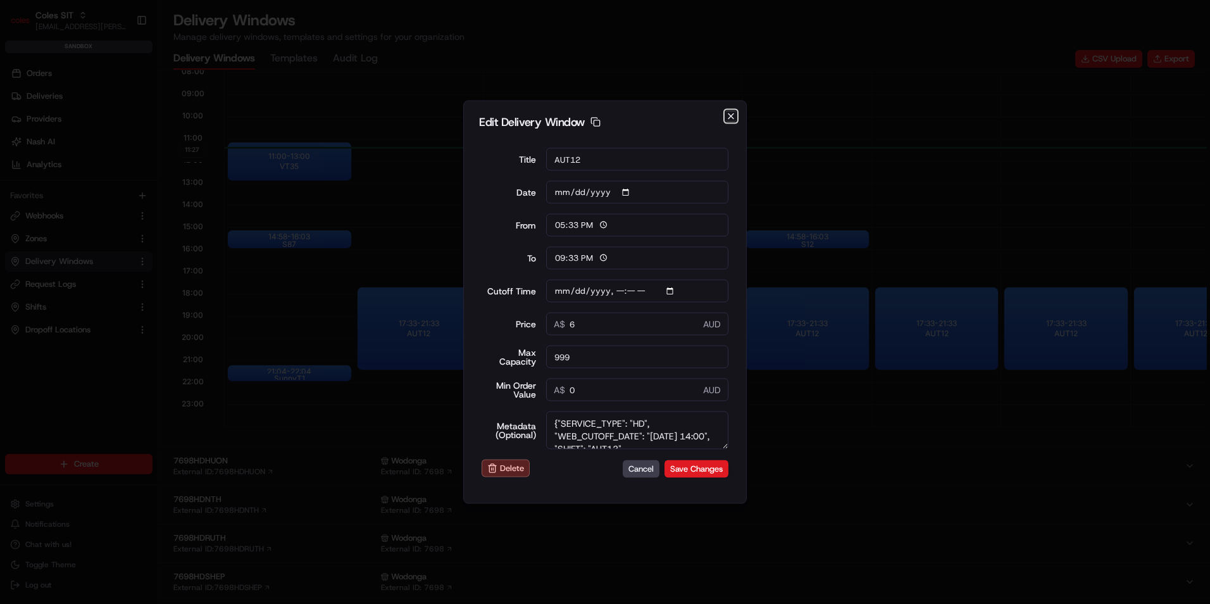
type input "0"
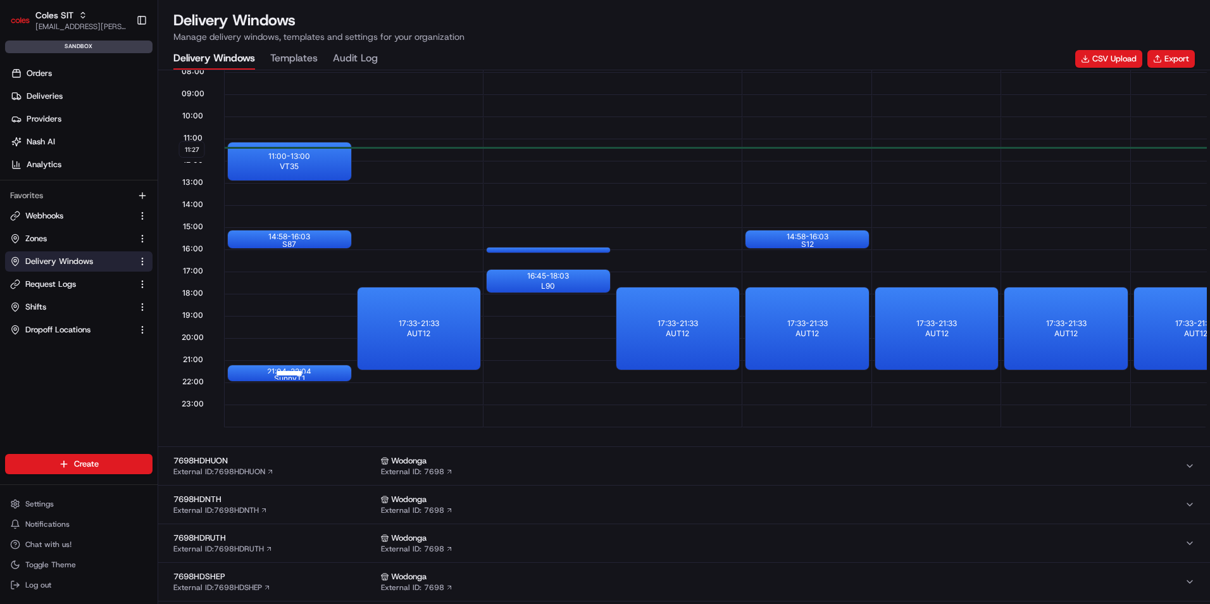
click at [260, 368] on div "21:04 - 22:04 SunnyT1" at bounding box center [289, 373] width 123 height 16
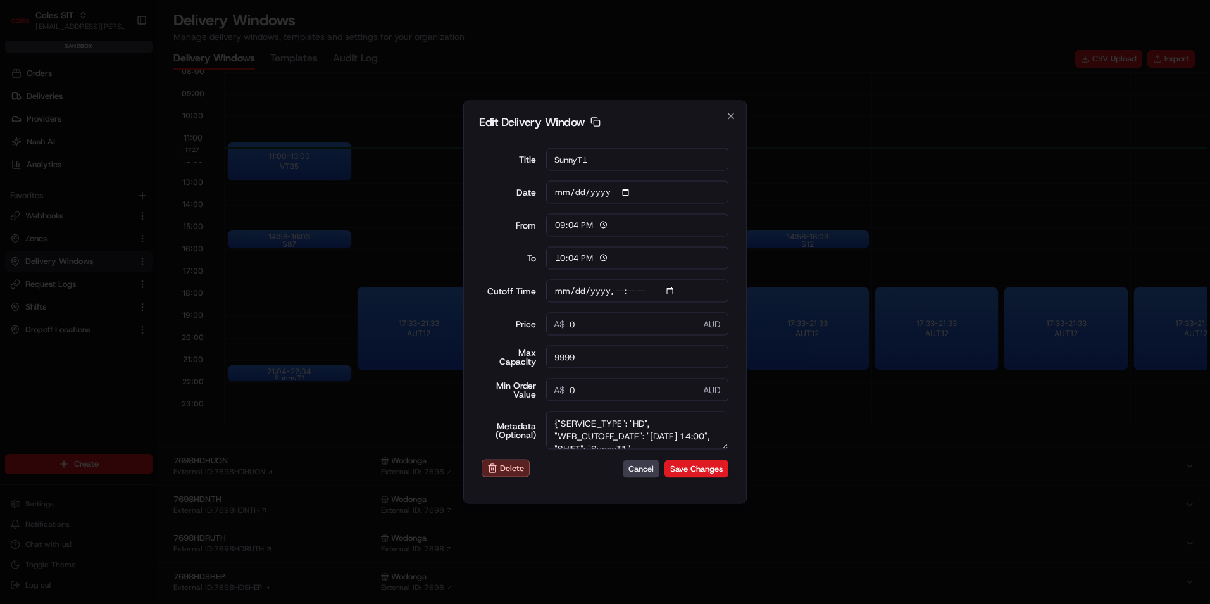
click at [589, 356] on input "9999" at bounding box center [637, 357] width 183 height 23
type input "[DATE]T11:22"
type input "999"
click at [697, 465] on button "Save Changes" at bounding box center [697, 469] width 64 height 18
type input "[DATE]T11:22"
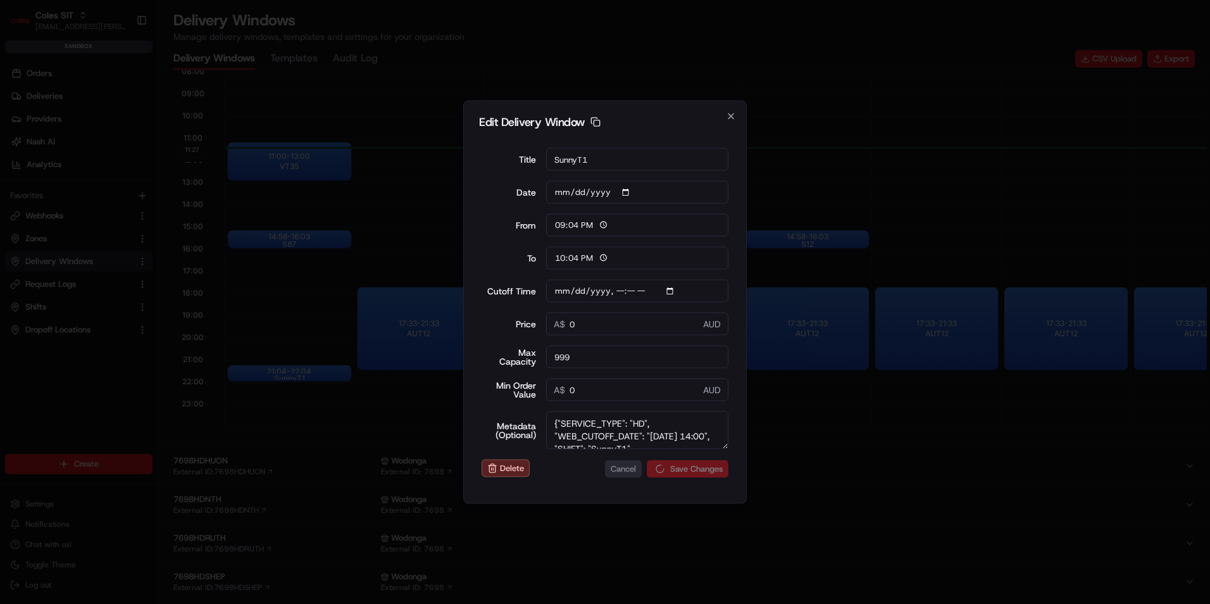
type input "11:27"
type input "12:27"
type input "[DATE]T11:22"
type input "0"
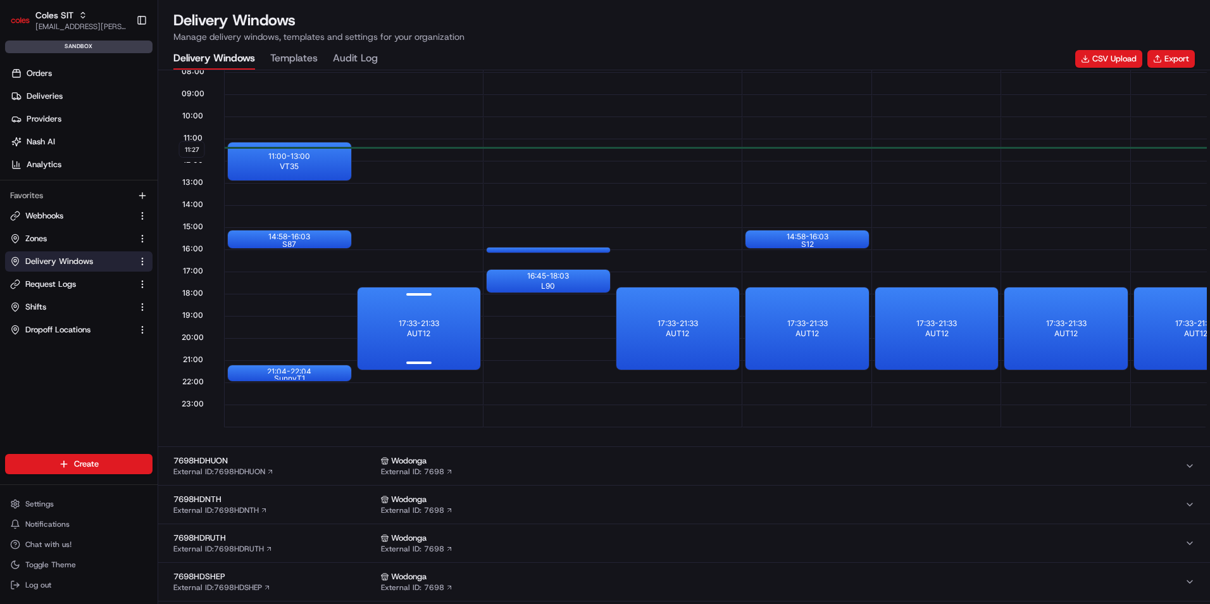
click at [401, 321] on p "17:33 - 21:33" at bounding box center [419, 323] width 41 height 10
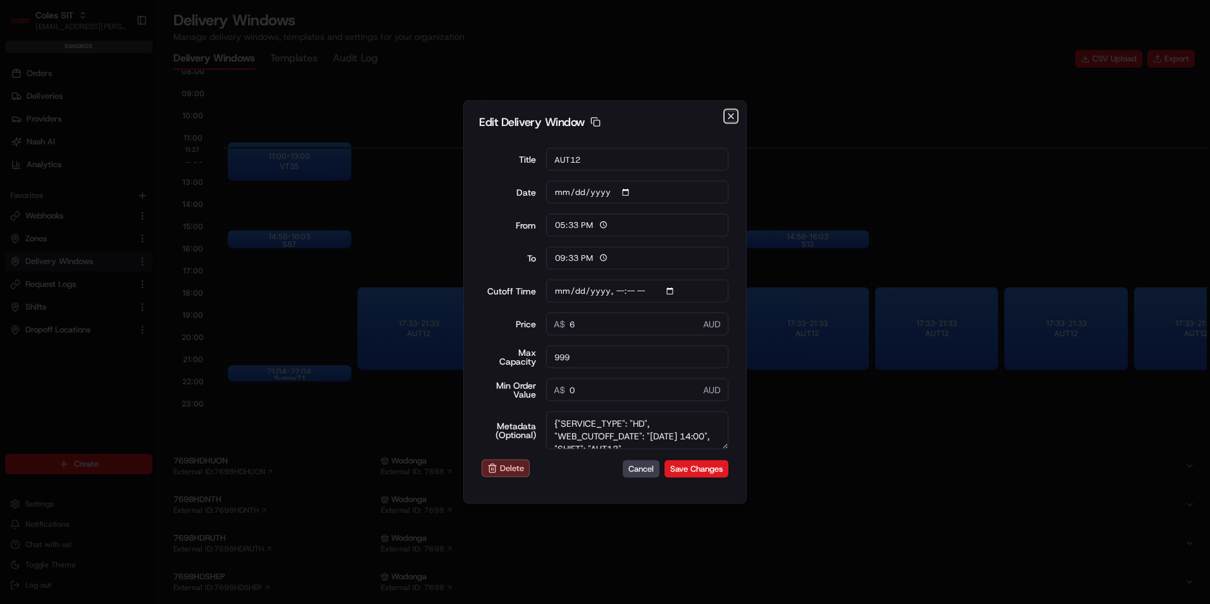
click at [729, 116] on icon "button" at bounding box center [731, 116] width 10 height 10
type input "11:27"
type input "12:27"
type input "[DATE]T14:10"
type input "0"
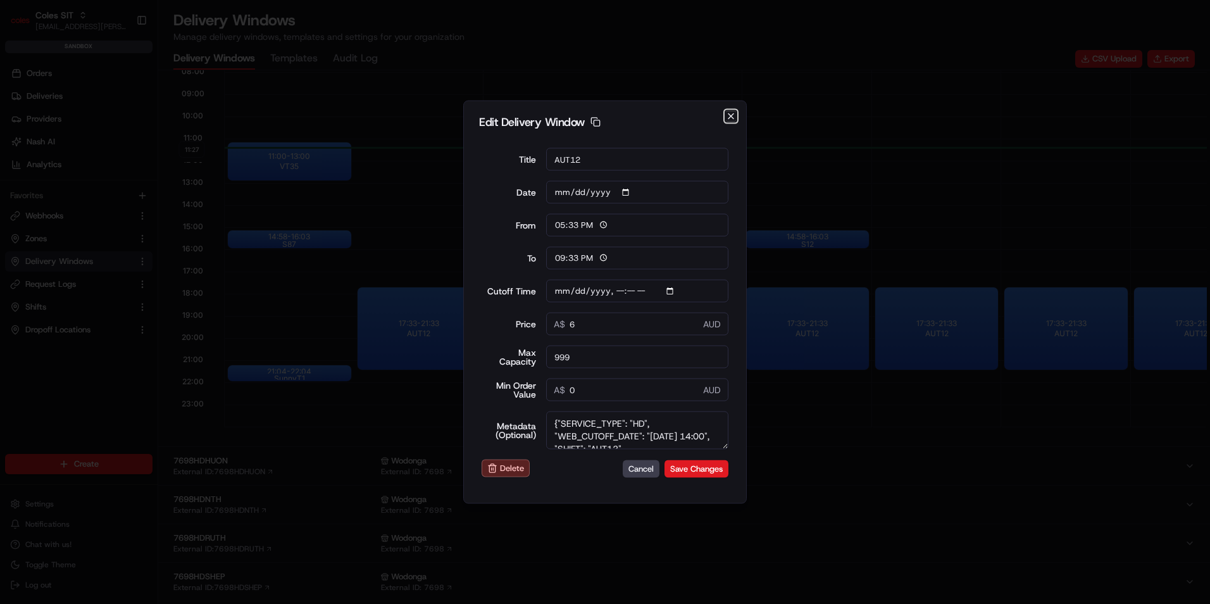
type input "0"
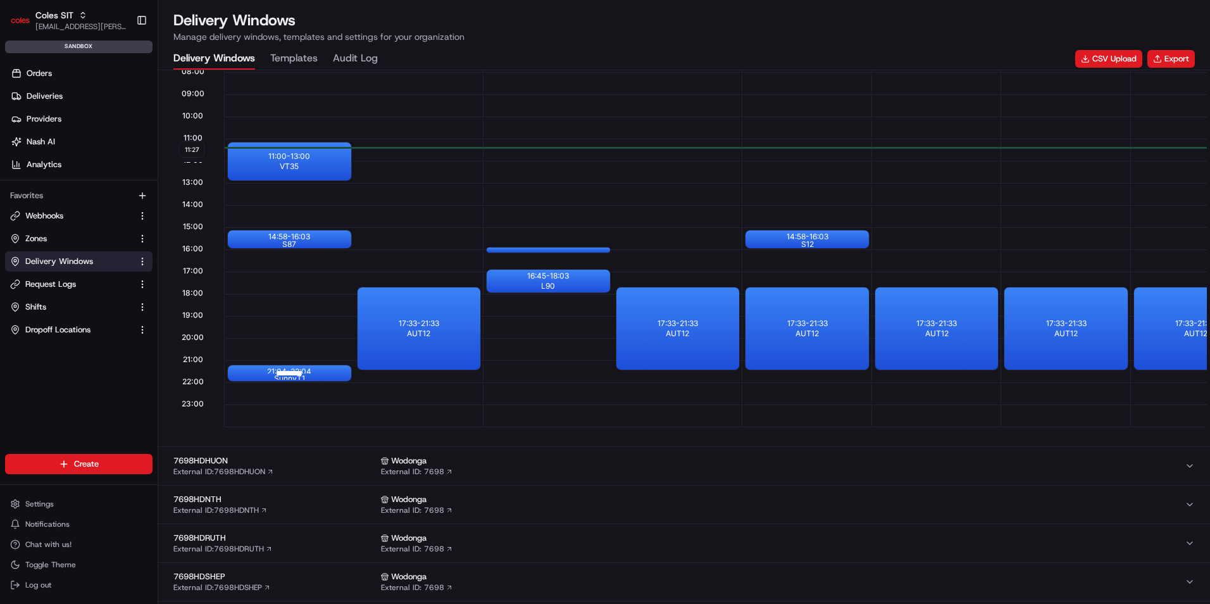
click at [268, 373] on div at bounding box center [289, 373] width 51 height 16
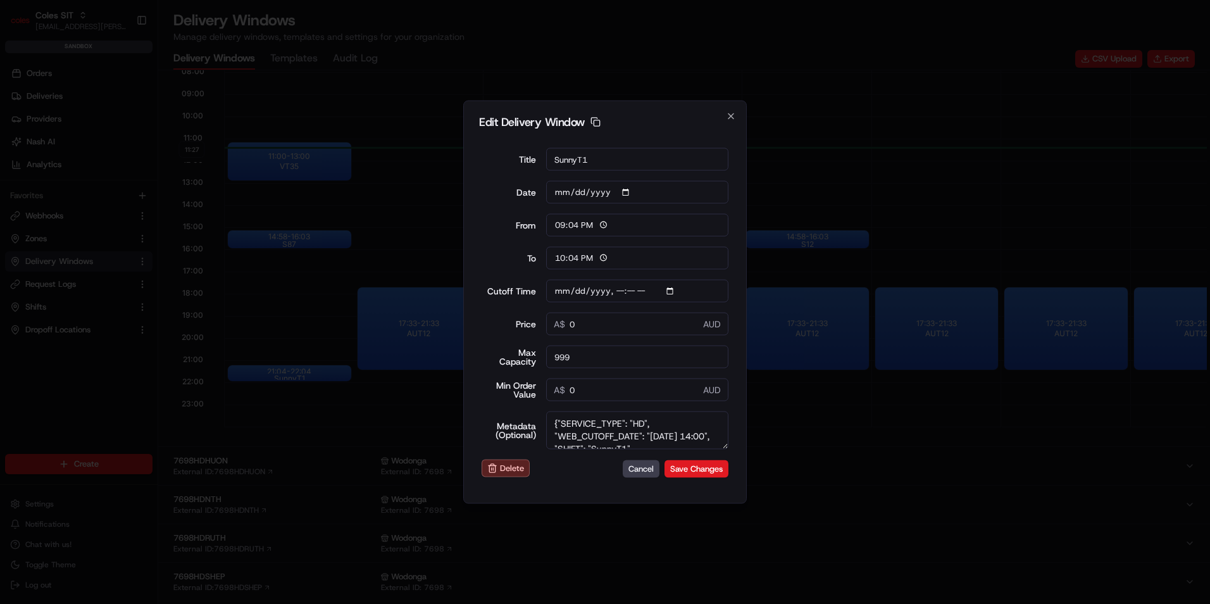
drag, startPoint x: 598, startPoint y: 327, endPoint x: 475, endPoint y: 316, distance: 122.7
click at [475, 316] on div "Edit Delivery Window Copy dlw_WYHCX8CKa9nEVDyP867yYN_11:04_12:04 Title SunnyT1 …" at bounding box center [605, 302] width 284 height 403
type input "[DATE]T11:22"
type input "1"
click at [696, 464] on button "Save Changes" at bounding box center [697, 469] width 64 height 18
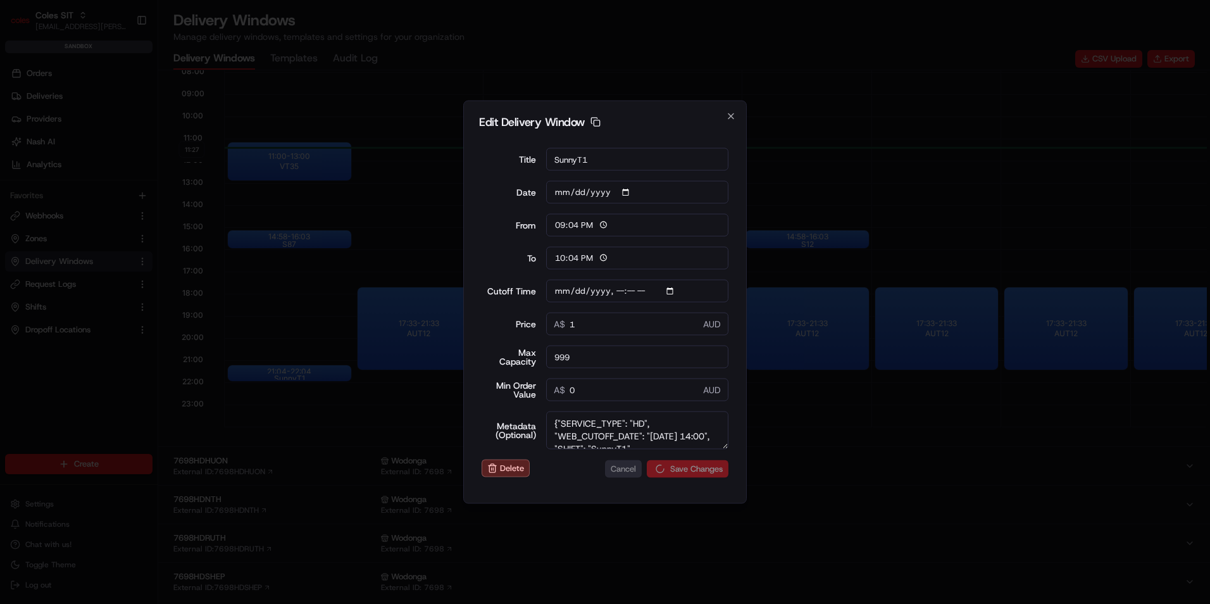
type input "[DATE]T11:22"
type input "11:28"
type input "12:28"
type input "[DATE]T11:22"
type input "0"
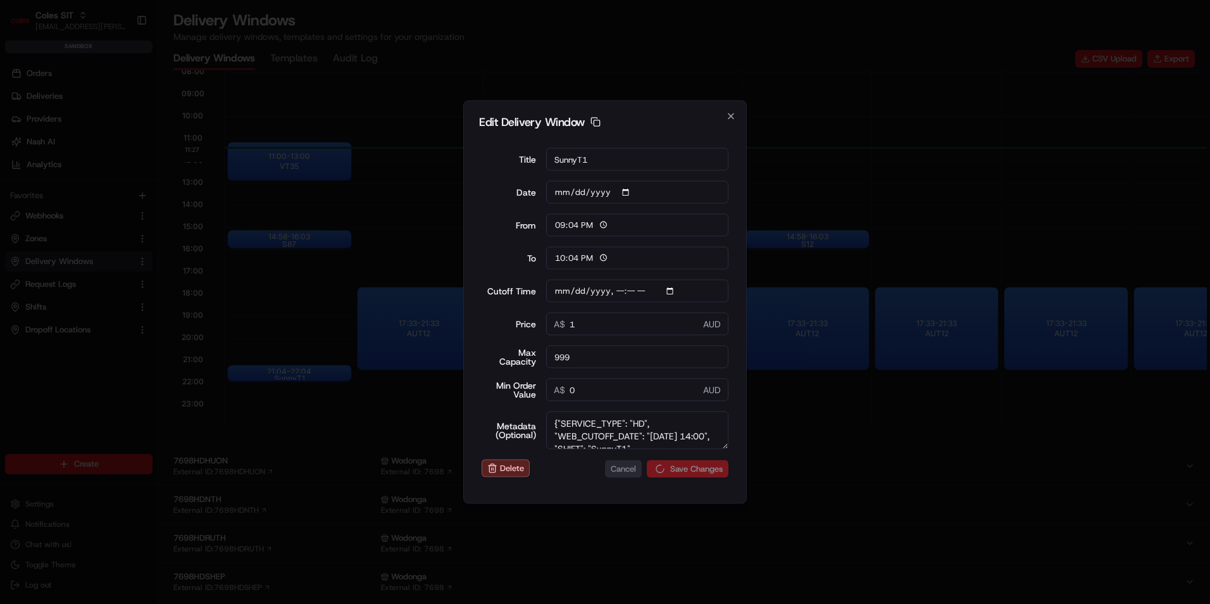
type input "0"
type input "[DATE]T11:22"
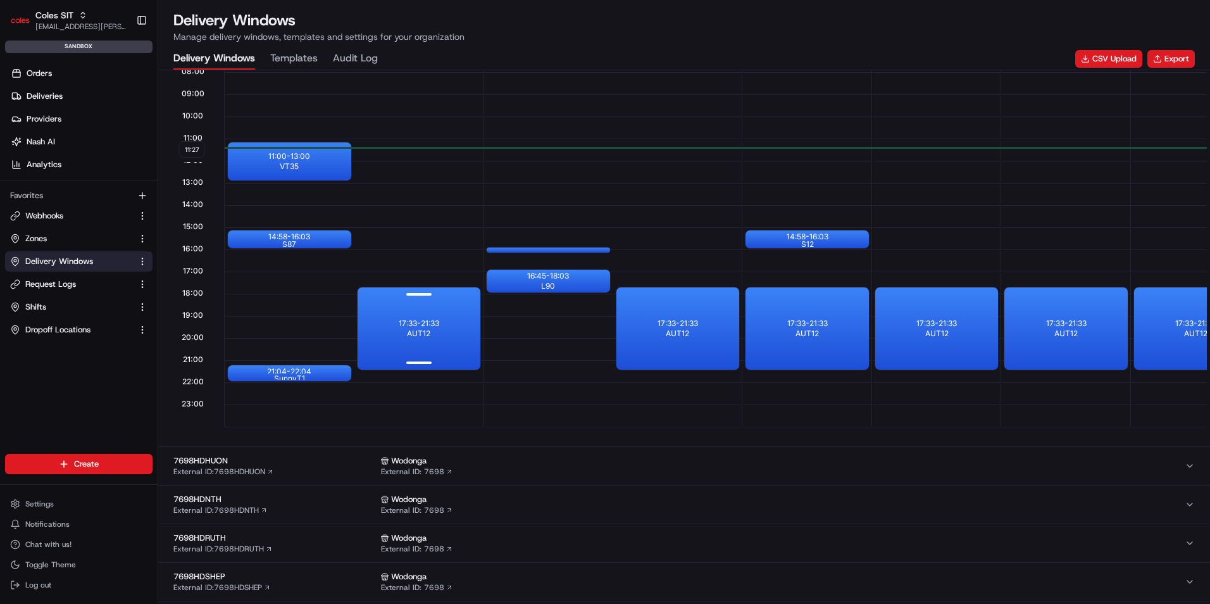
click at [382, 298] on div "17:33 - 21:33 AUT12" at bounding box center [419, 328] width 123 height 82
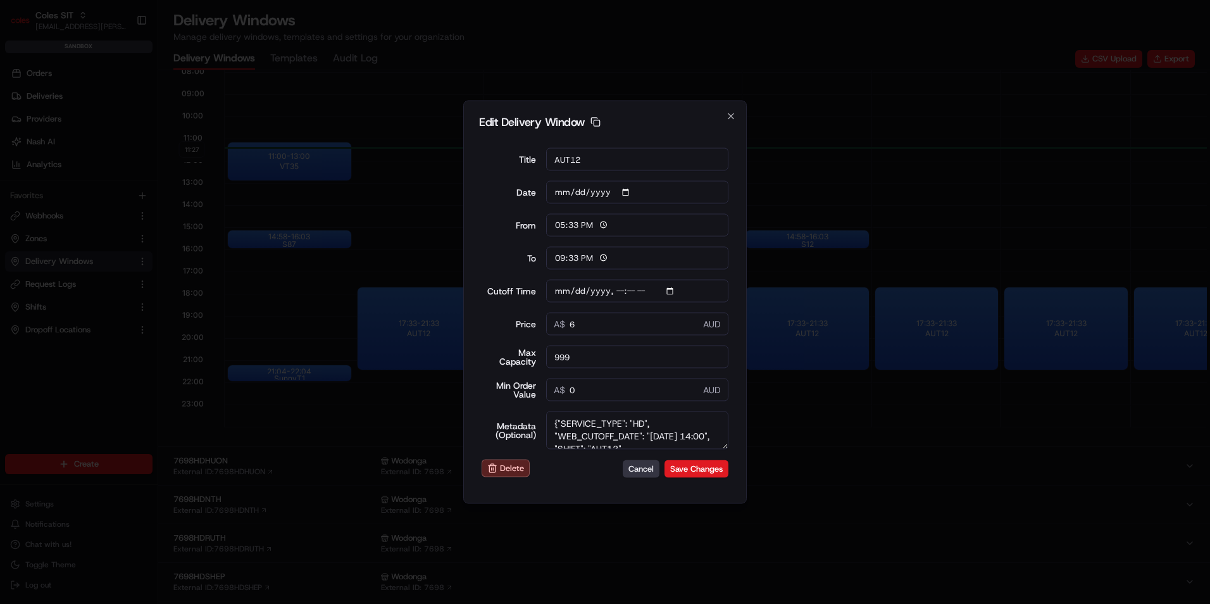
click at [643, 469] on button "Cancel" at bounding box center [641, 469] width 37 height 18
type input "11:28"
type input "12:28"
type input "[DATE]T14:10"
type input "0"
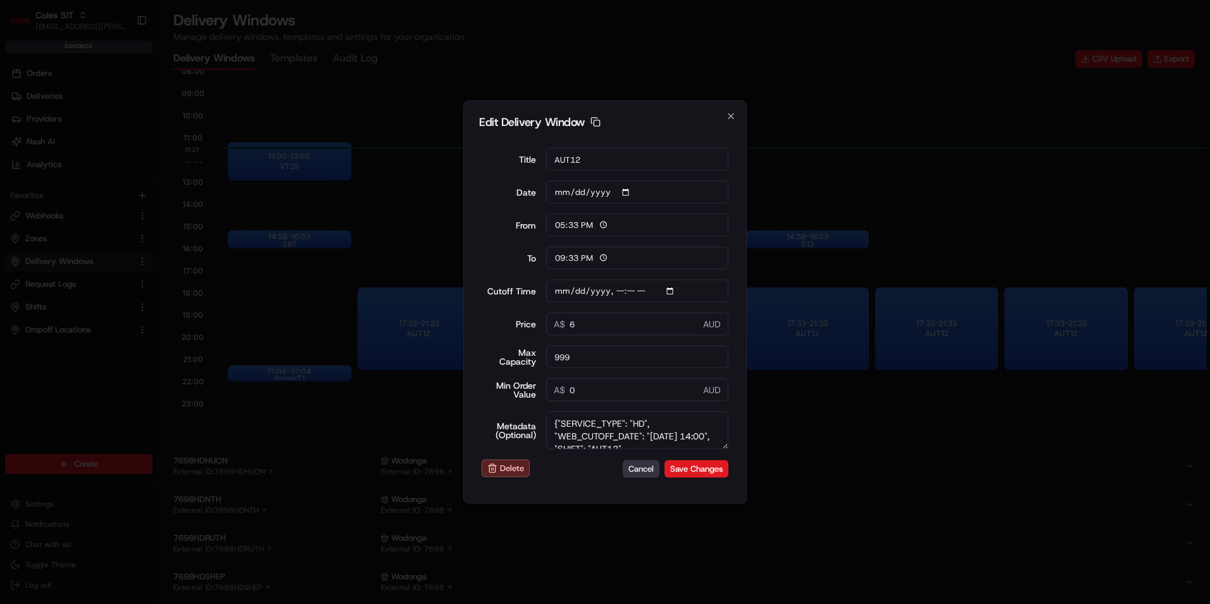
type input "0"
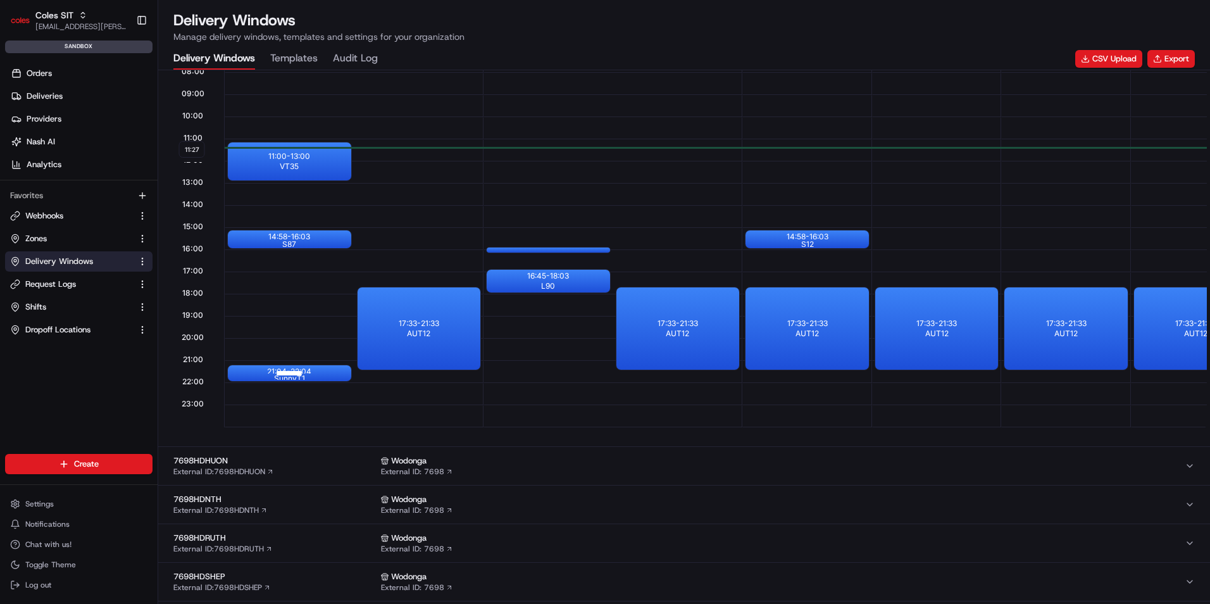
click at [316, 375] on div "21:04 - 22:04 SunnyT1" at bounding box center [289, 373] width 123 height 16
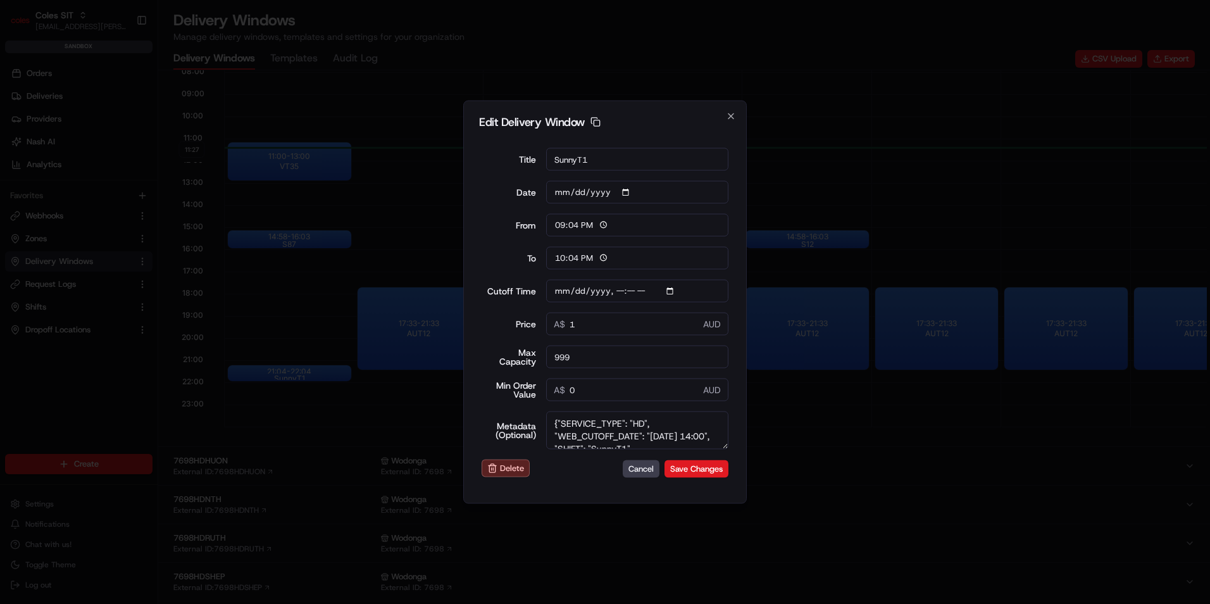
click at [629, 291] on input "Cutoff Time" at bounding box center [637, 291] width 183 height 23
click at [672, 286] on input "Cutoff Time" at bounding box center [637, 291] width 183 height 23
click at [677, 290] on input "Cutoff Time" at bounding box center [637, 291] width 183 height 23
click at [676, 290] on input "Cutoff Time" at bounding box center [637, 291] width 183 height 23
click at [670, 290] on input "Cutoff Time" at bounding box center [637, 291] width 183 height 23
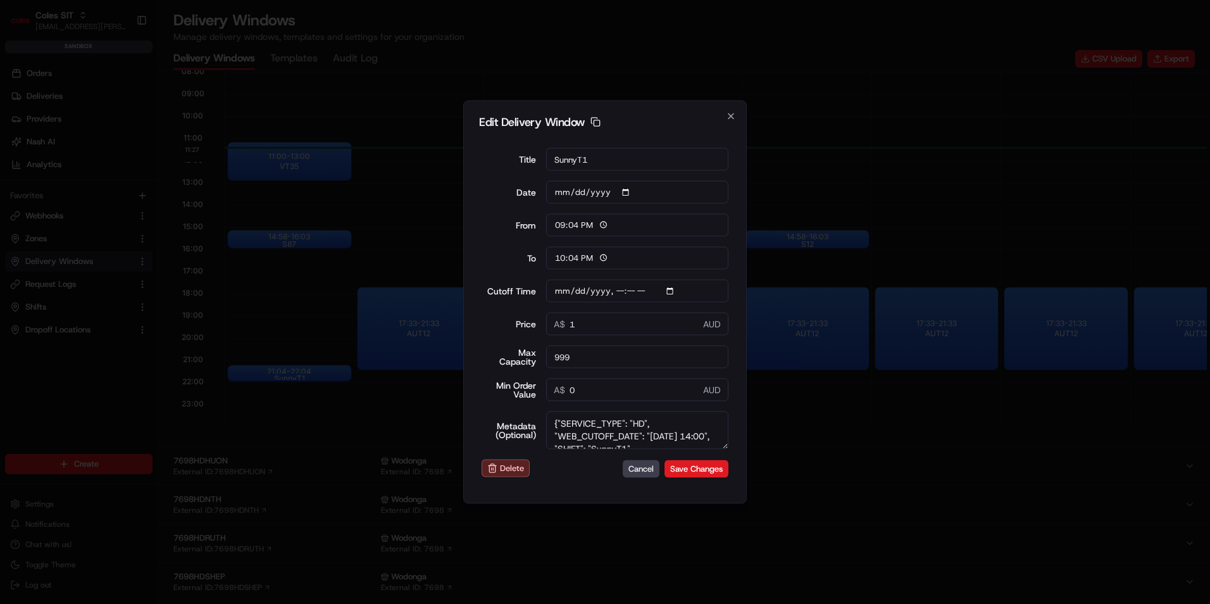
click at [620, 286] on input "Cutoff Time" at bounding box center [637, 291] width 183 height 23
click at [617, 289] on input "Cutoff Time" at bounding box center [637, 291] width 183 height 23
click at [647, 292] on input "Cutoff Time" at bounding box center [637, 291] width 183 height 23
type input "[DATE]T14:10"
click at [686, 469] on button "Save Changes" at bounding box center [697, 469] width 64 height 18
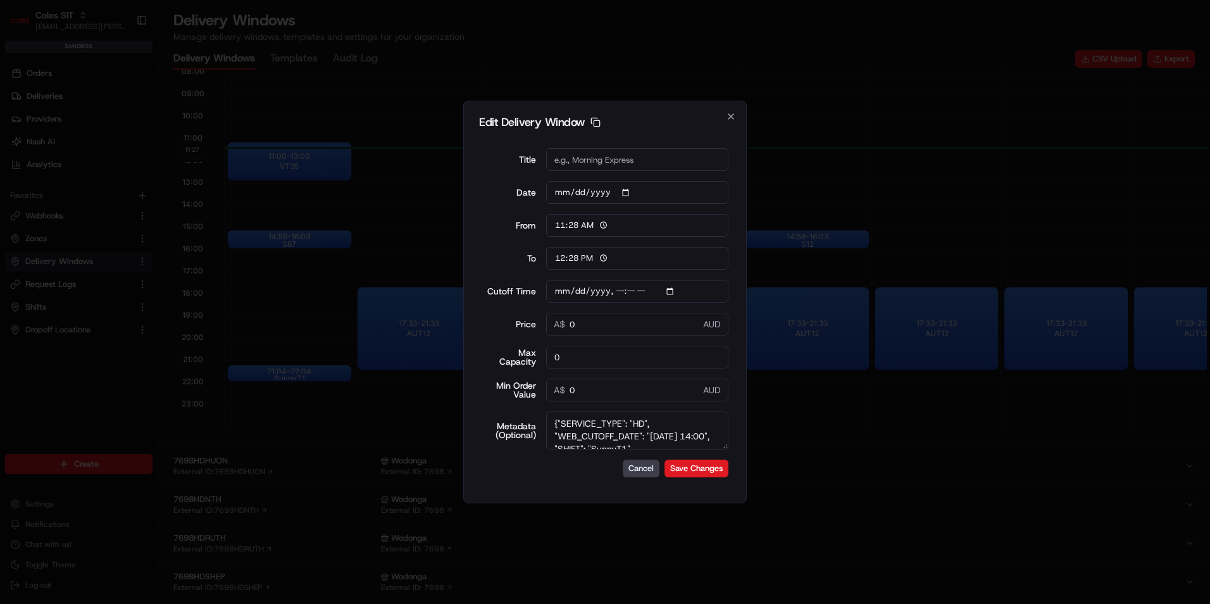
type input "11:28"
type input "12:28"
type input "[DATE]T11:22"
type input "0"
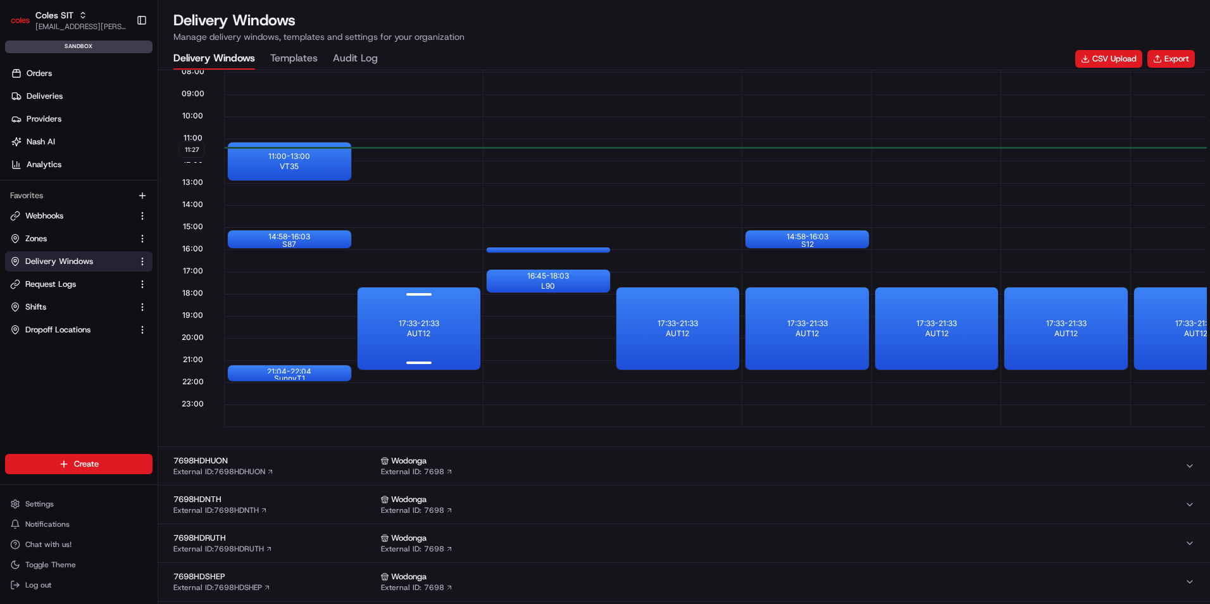
click at [422, 325] on p "17:33 - 21:33" at bounding box center [419, 323] width 41 height 10
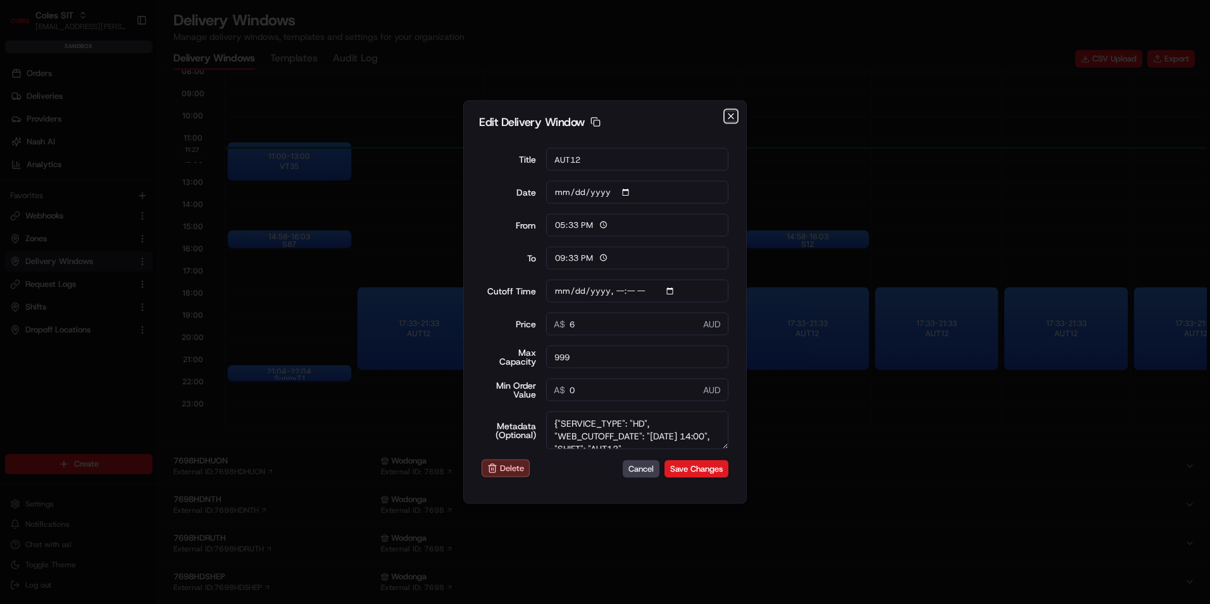
click at [735, 116] on icon "button" at bounding box center [731, 116] width 10 height 10
type input "11:28"
type input "12:28"
type input "[DATE]T14:10"
type input "0"
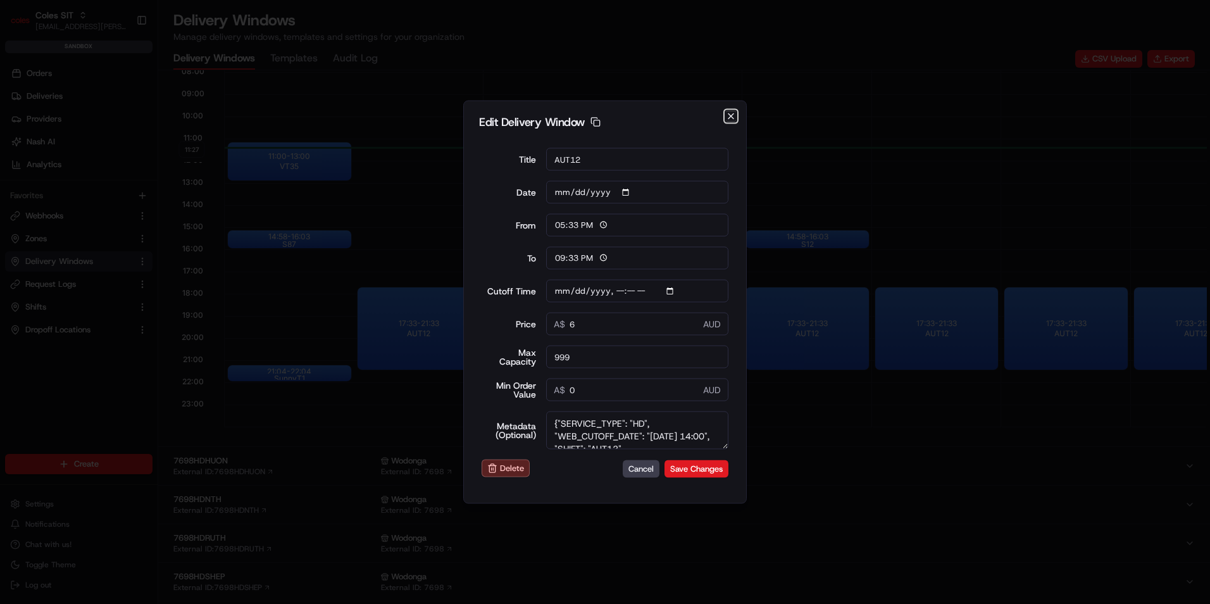
type input "0"
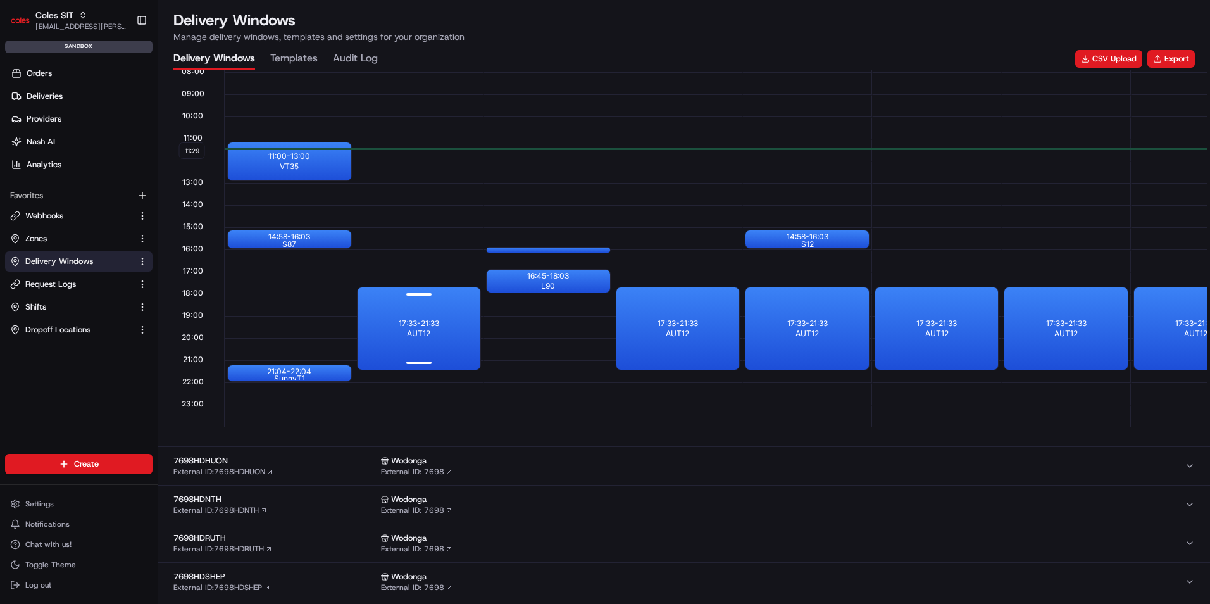
click at [421, 310] on div "17:33 - 21:33 AUT12" at bounding box center [419, 328] width 123 height 82
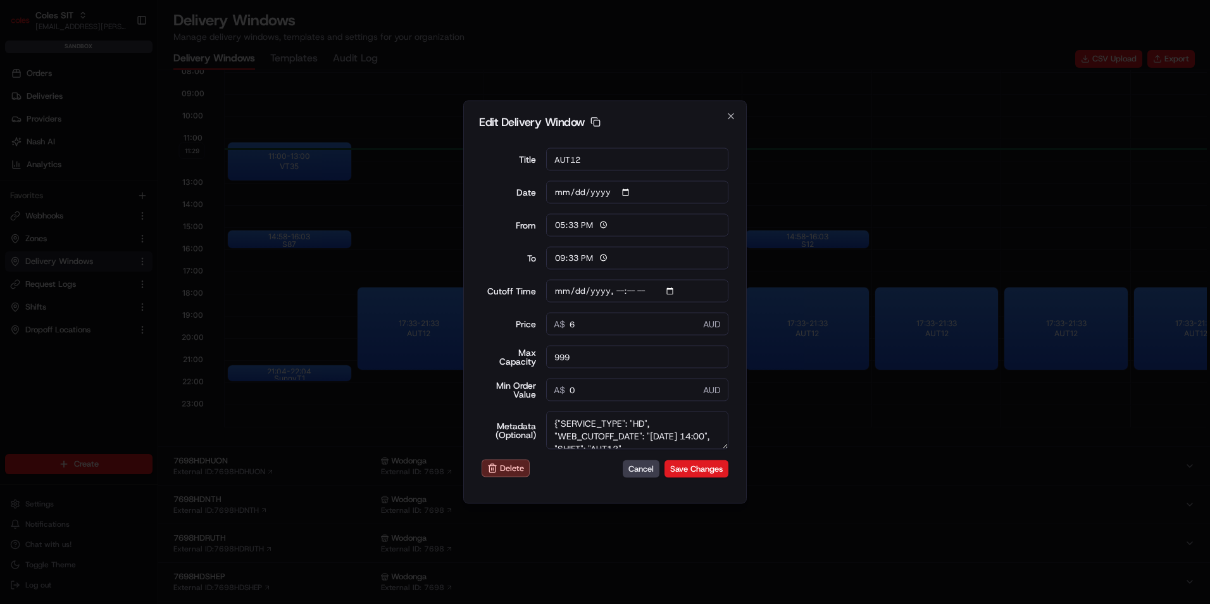
click at [670, 427] on textarea "{"SERVICE_TYPE": "HD", "WEB_CUTOFF_DATE": "[DATE] 14:00", "SHIFT": "AUT12", "DE…" at bounding box center [637, 430] width 183 height 38
click at [662, 443] on textarea "{"SERVICE_TYPE": "HD", "WEB_CUTOFF_DATE": "[DATE] 14:00", "SHIFT": "AUT12", "DE…" at bounding box center [637, 430] width 183 height 38
type input "[DATE]T14:10"
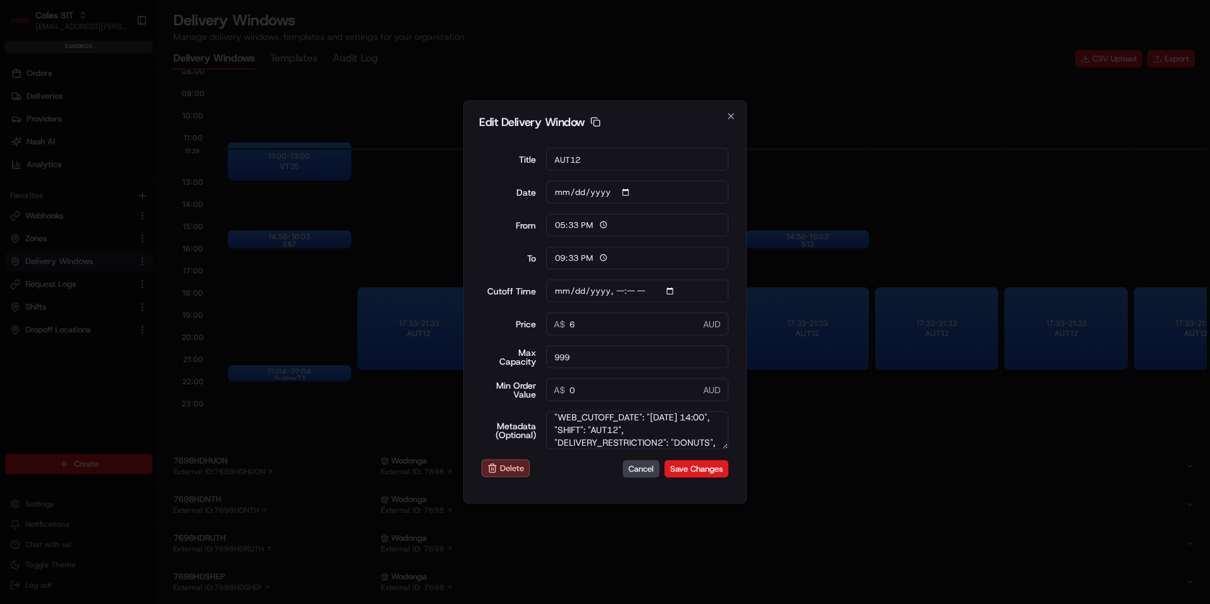
type input "11:30"
type input "12:30"
type input "[DATE]T14:10"
type input "0"
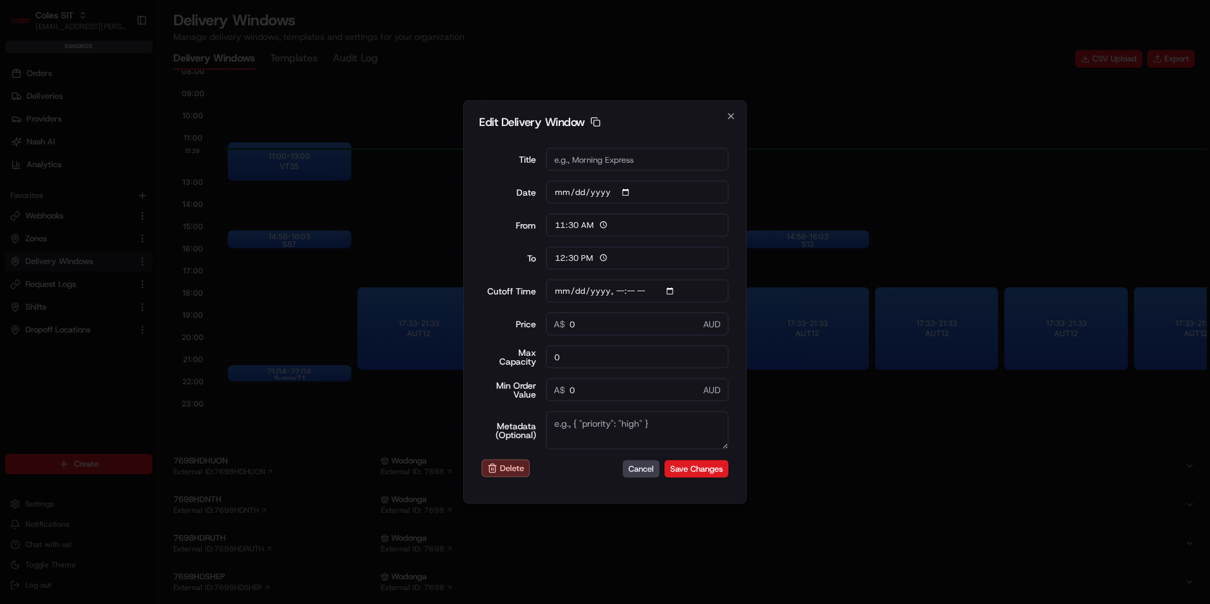
click at [387, 444] on div at bounding box center [605, 302] width 1210 height 604
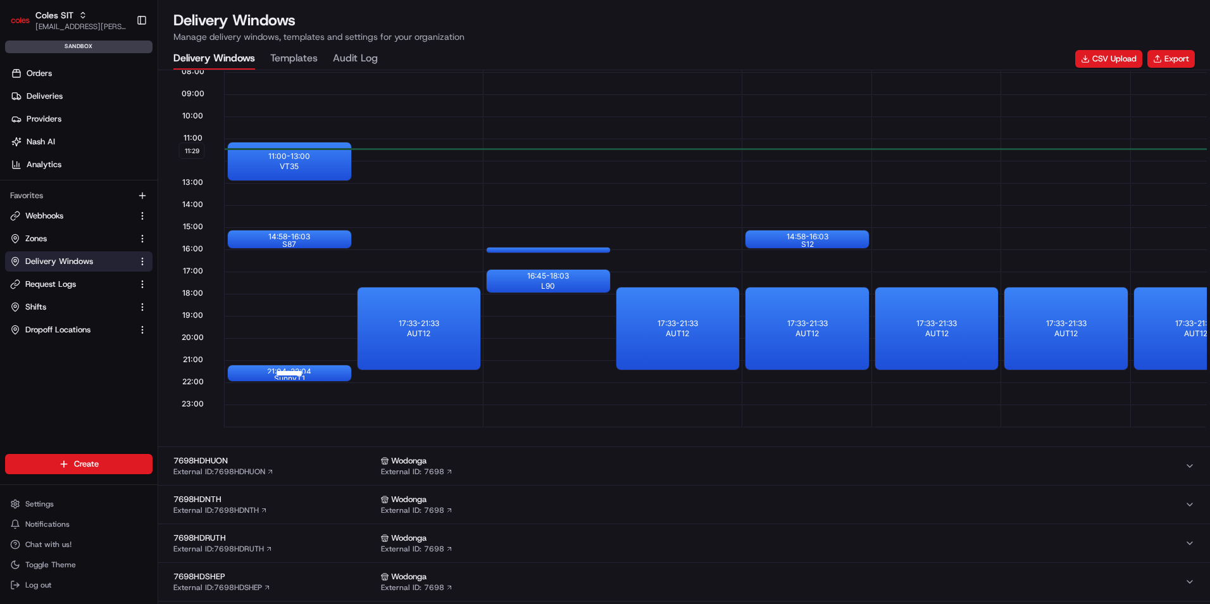
click at [306, 372] on div at bounding box center [289, 373] width 51 height 16
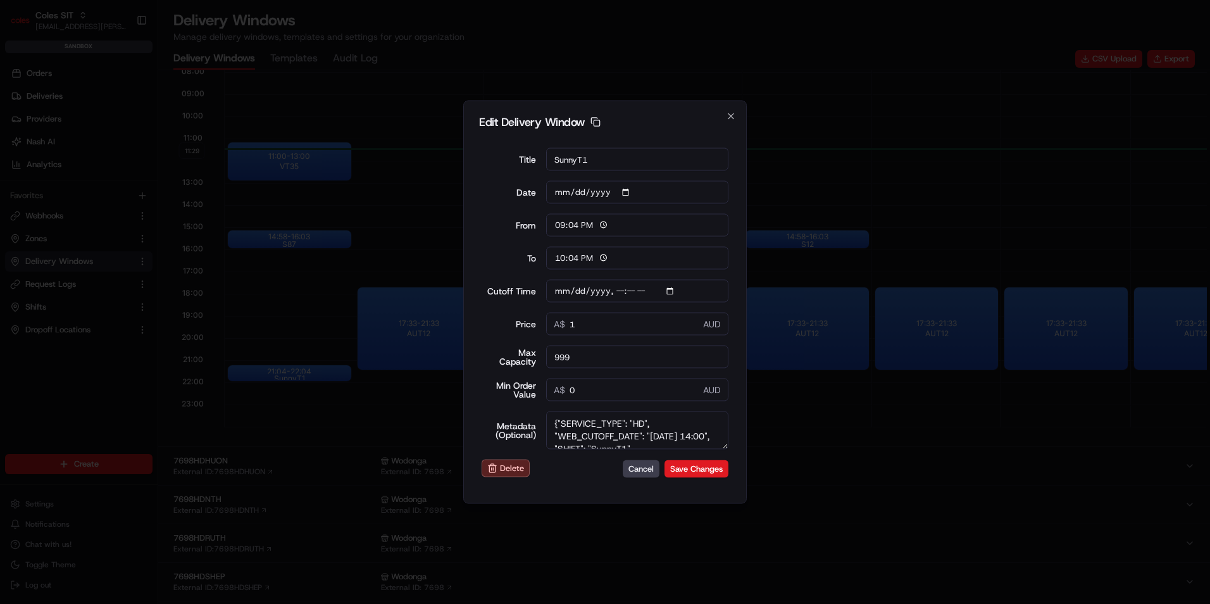
click at [629, 437] on textarea "{"SERVICE_TYPE": "HD", "WEB_CUTOFF_DATE": "[DATE] 14:00", "SHIFT": "SunnyT1", "…" at bounding box center [637, 430] width 183 height 38
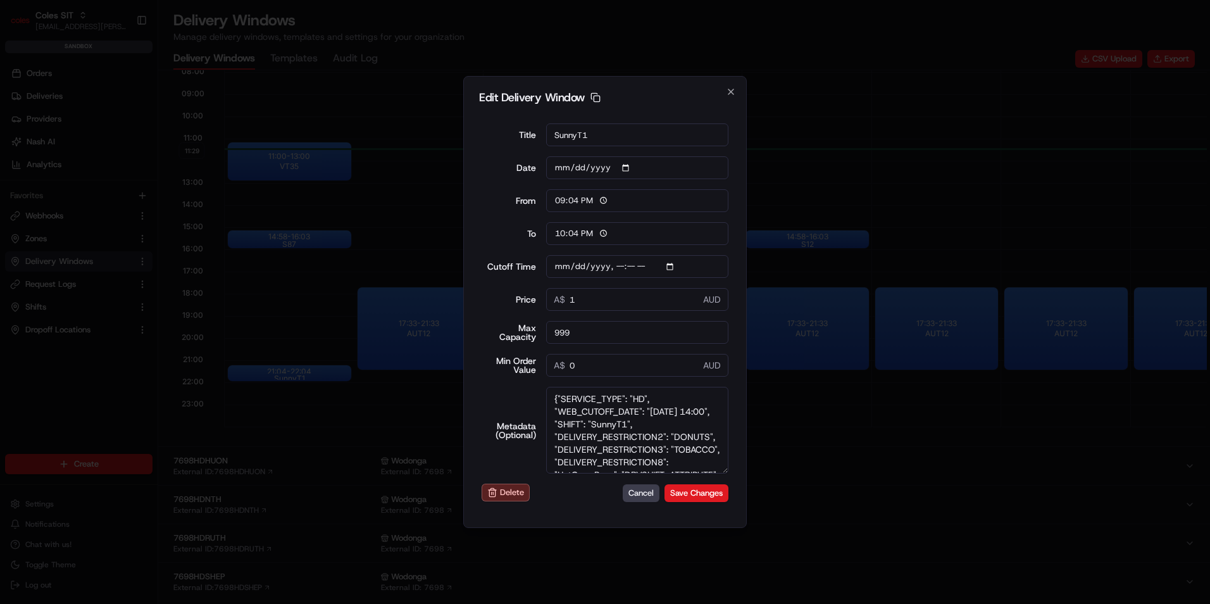
drag, startPoint x: 724, startPoint y: 446, endPoint x: 751, endPoint y: 541, distance: 98.6
click at [751, 541] on body "Coles SIT [EMAIL_ADDRESS][PERSON_NAME][PERSON_NAME][DOMAIN_NAME] Toggle Sidebar…" at bounding box center [605, 302] width 1210 height 604
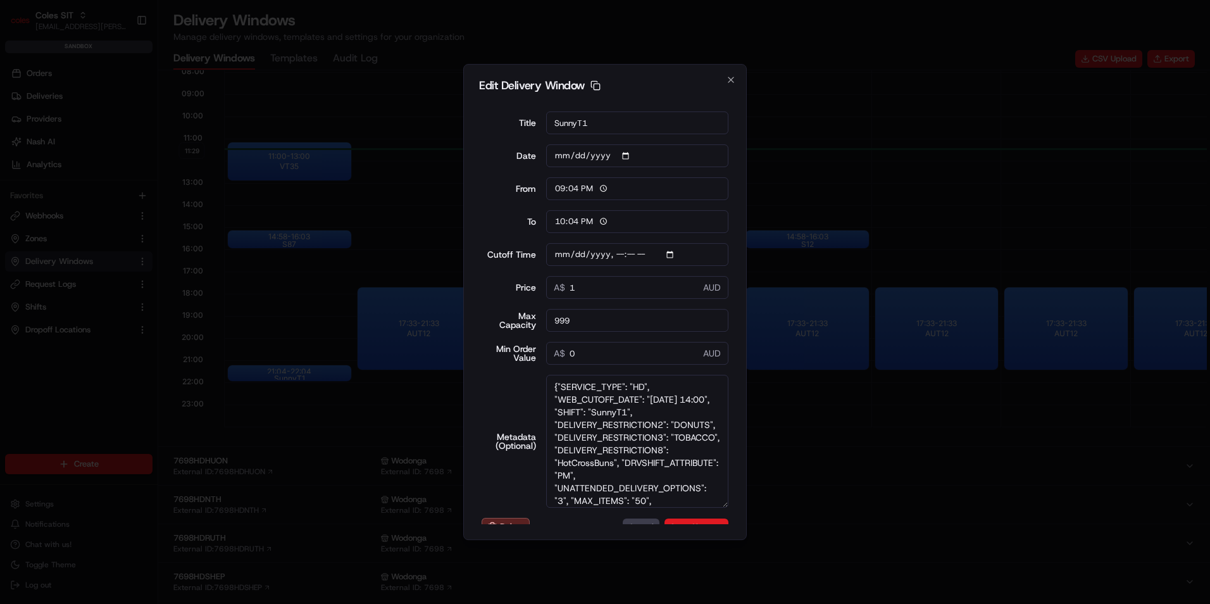
click at [655, 416] on textarea "{"SERVICE_TYPE": "HD", "WEB_CUTOFF_DATE": "[DATE] 14:00", "SHIFT": "SunnyT1", "…" at bounding box center [637, 441] width 183 height 133
click at [606, 413] on textarea "{"SERVICE_TYPE": "HD", "WEB_CUTOFF_DATE": "[DATE] 14:00", "SHIFT": "SunnyT1", "…" at bounding box center [637, 441] width 183 height 133
click at [569, 426] on textarea "{"SERVICE_TYPE": "HD", "WEB_CUTOFF_DATE": "[DATE] 14:00", "SHIFT": "SunnyT1", "…" at bounding box center [637, 441] width 183 height 133
paste textarea "AUT12"
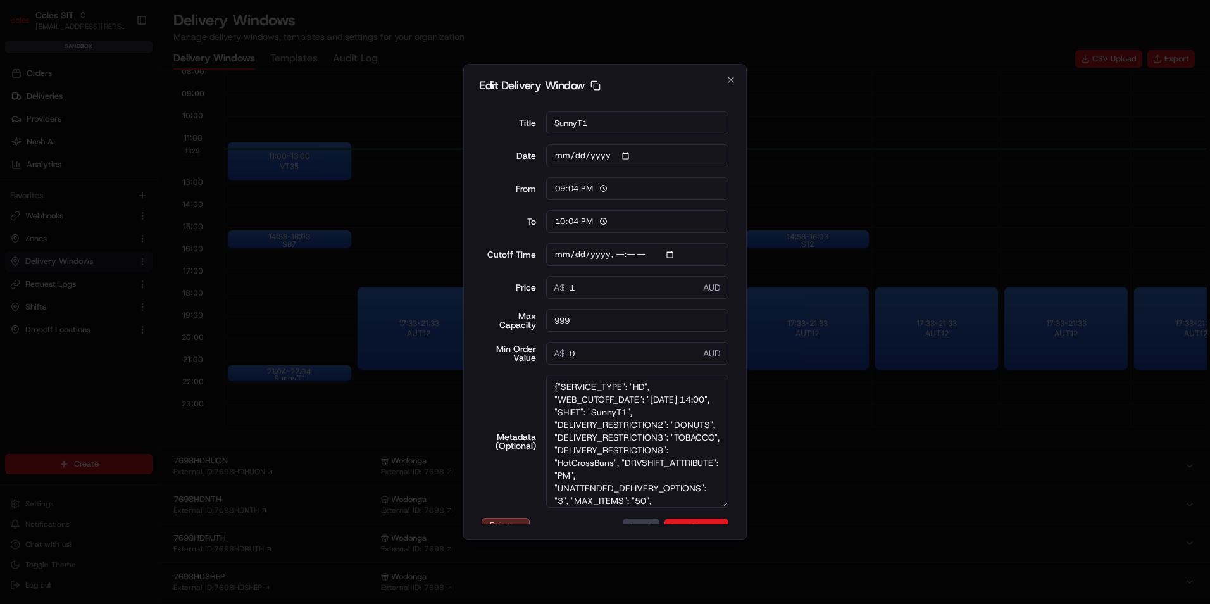
type input "[DATE]T14:10"
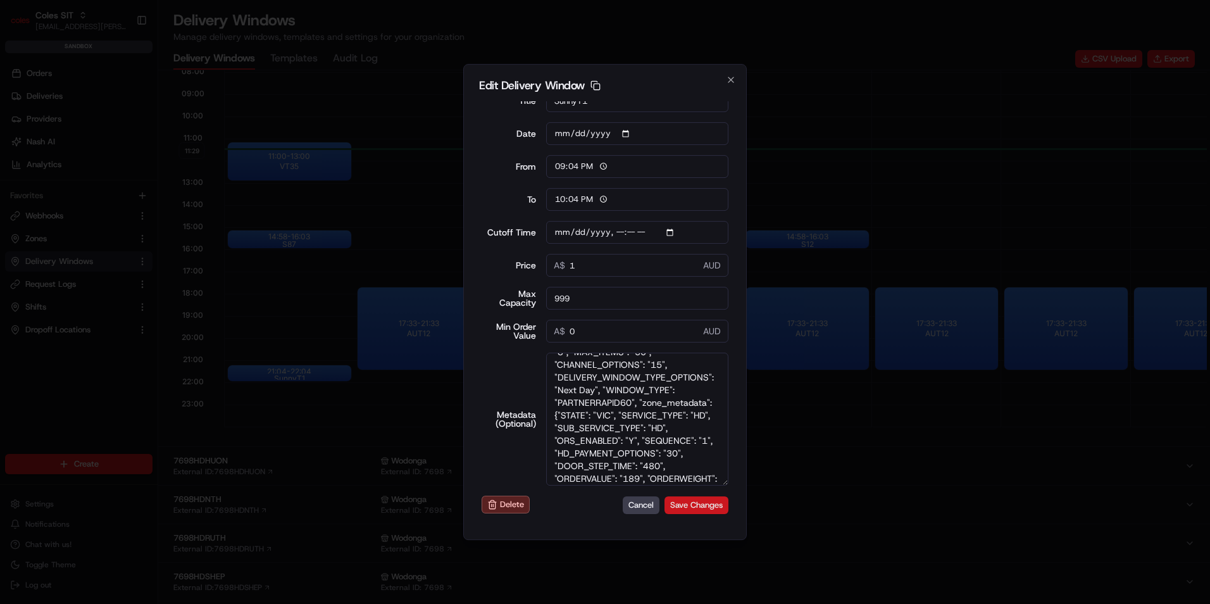
type textarea "{"SERVICE_TYPE": "HD", "WEB_CUTOFF_DATE": "[DATE] 14:00", "SHIFT": "AUT12", "DE…"
click at [698, 500] on button "Save Changes" at bounding box center [697, 505] width 64 height 18
type input "[DATE]T14:10"
type input "11:30"
type input "12:30"
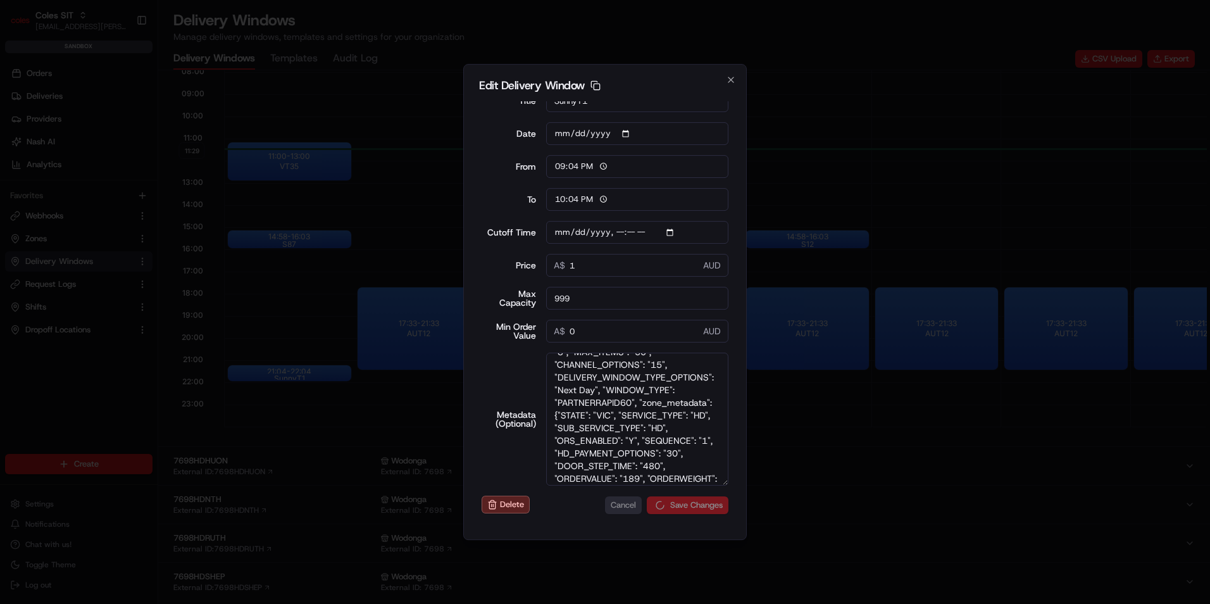
type input "[DATE]T14:10"
type input "0"
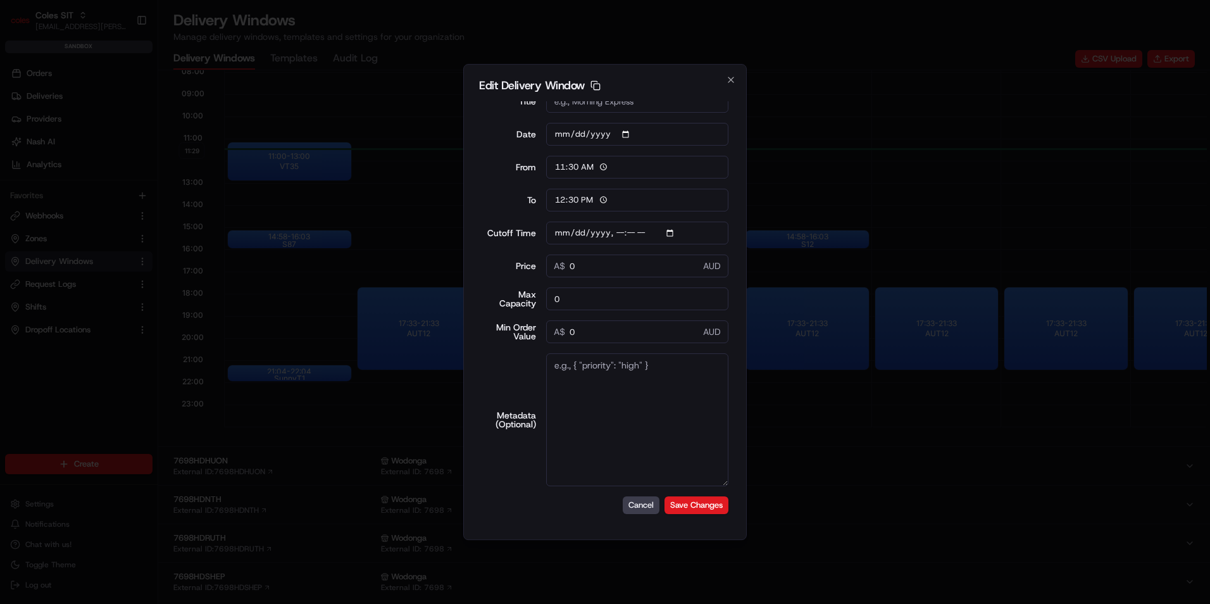
type input "[DATE]T14:10"
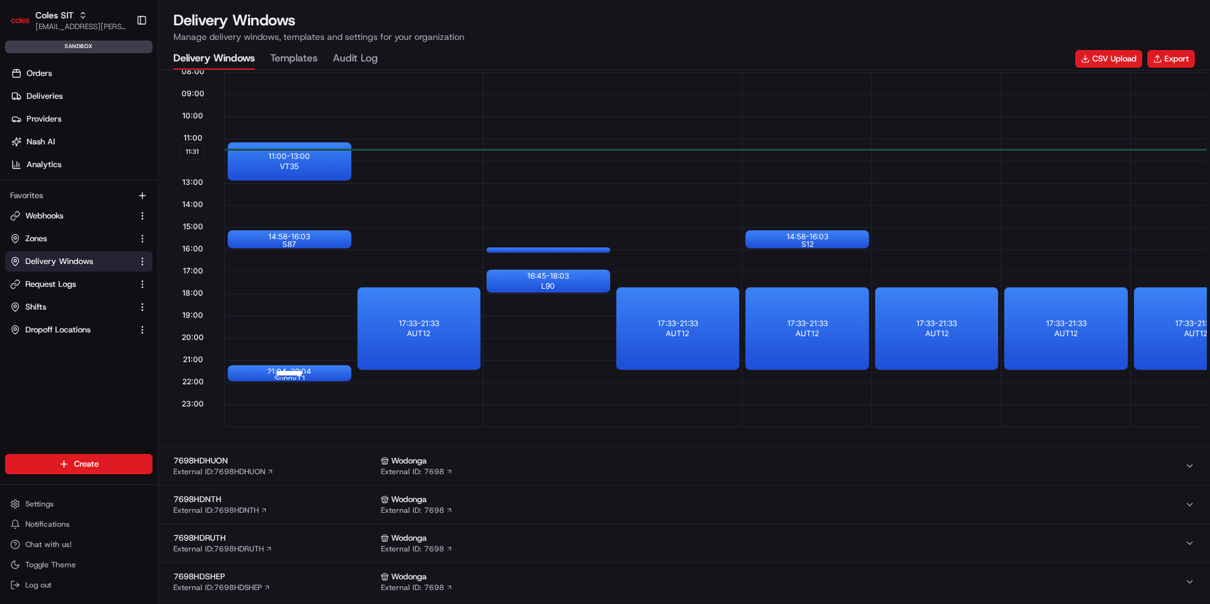
click at [325, 373] on div "21:04 - 22:04 SunnyT1" at bounding box center [289, 373] width 123 height 16
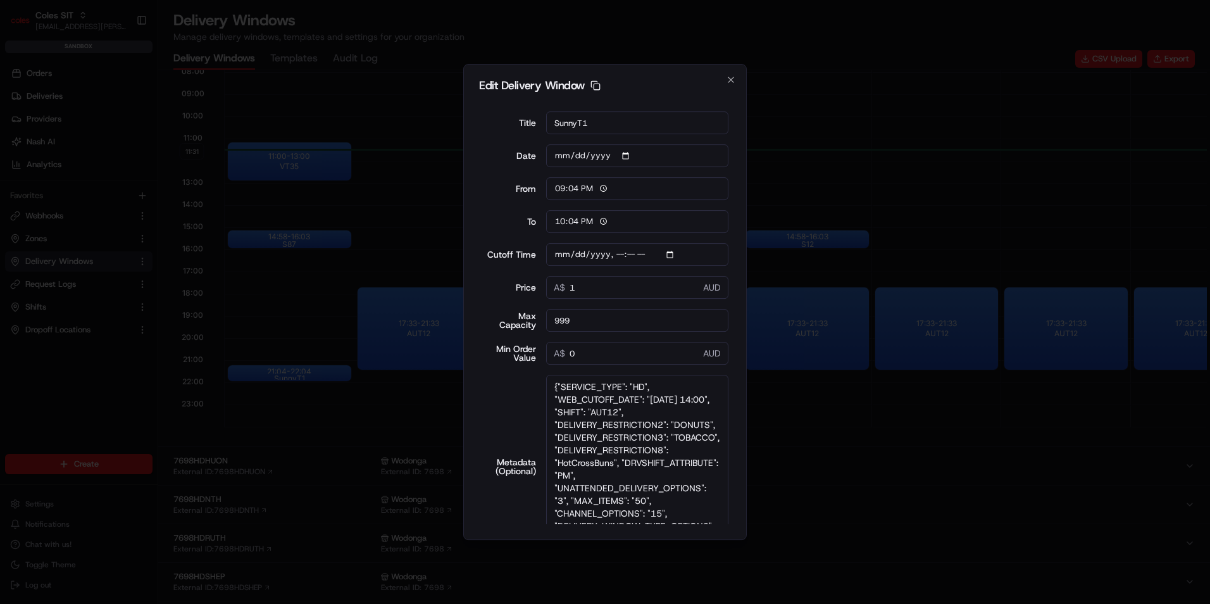
drag, startPoint x: 724, startPoint y: 446, endPoint x: 741, endPoint y: 587, distance: 142.8
click at [741, 587] on body "Coles SIT [EMAIL_ADDRESS][PERSON_NAME][PERSON_NAME][DOMAIN_NAME] Toggle Sidebar…" at bounding box center [605, 302] width 1210 height 604
click at [670, 468] on textarea "{"SERVICE_TYPE": "HD", "WEB_CUTOFF_DATE": "[DATE] 14:00", "SHIFT": "AUT12", "DE…" at bounding box center [637, 465] width 183 height 180
click at [644, 425] on textarea "{"SERVICE_TYPE": "HD", "WEB_CUTOFF_DATE": "[DATE] 14:00", "SHIFT": "AUT12", "DE…" at bounding box center [637, 465] width 183 height 180
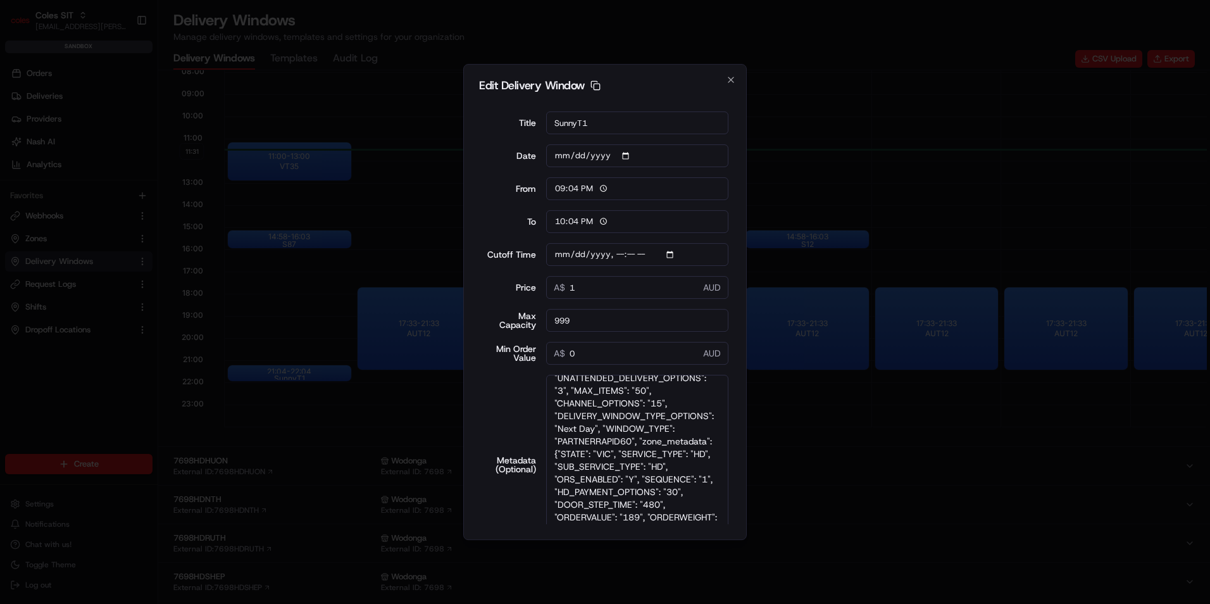
scroll to position [1, 0]
drag, startPoint x: 649, startPoint y: 475, endPoint x: 614, endPoint y: 465, distance: 36.3
click at [614, 465] on textarea "{"SERVICE_TYPE": "HD", "WEB_CUTOFF_DATE": "[DATE] 14:00", "SHIFT": "AUT12", "DE…" at bounding box center [637, 463] width 183 height 180
type input "[DATE]T14:10"
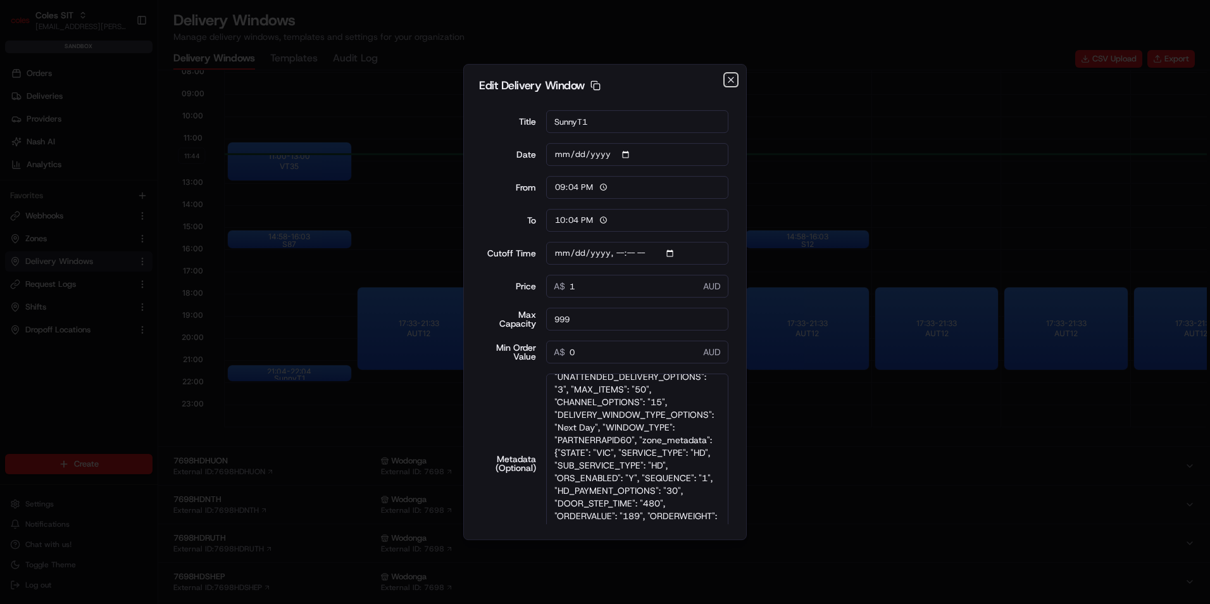
click at [729, 77] on icon "button" at bounding box center [731, 79] width 5 height 5
type input "11:44"
type input "12:44"
type input "[DATE]T14:10"
type input "0"
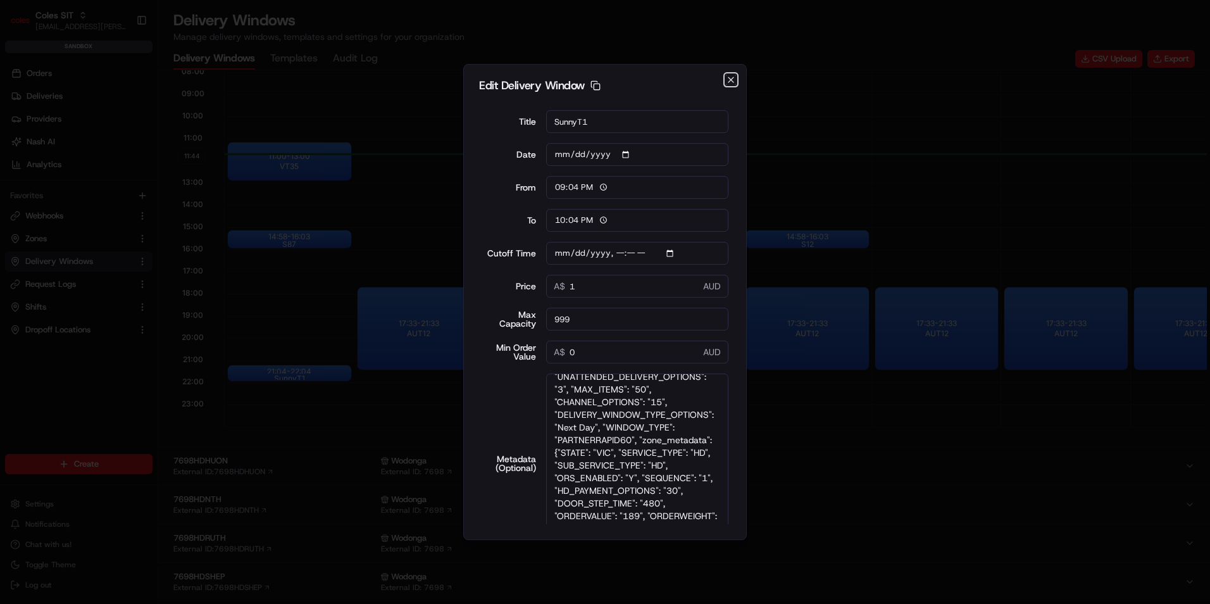
type input "0"
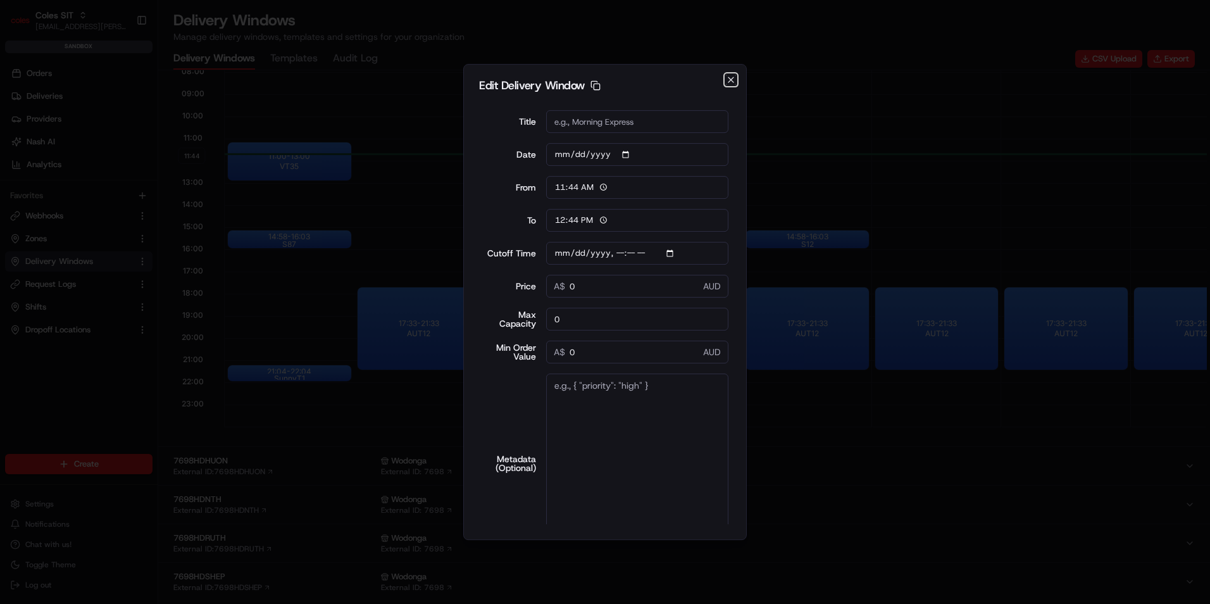
scroll to position [0, 0]
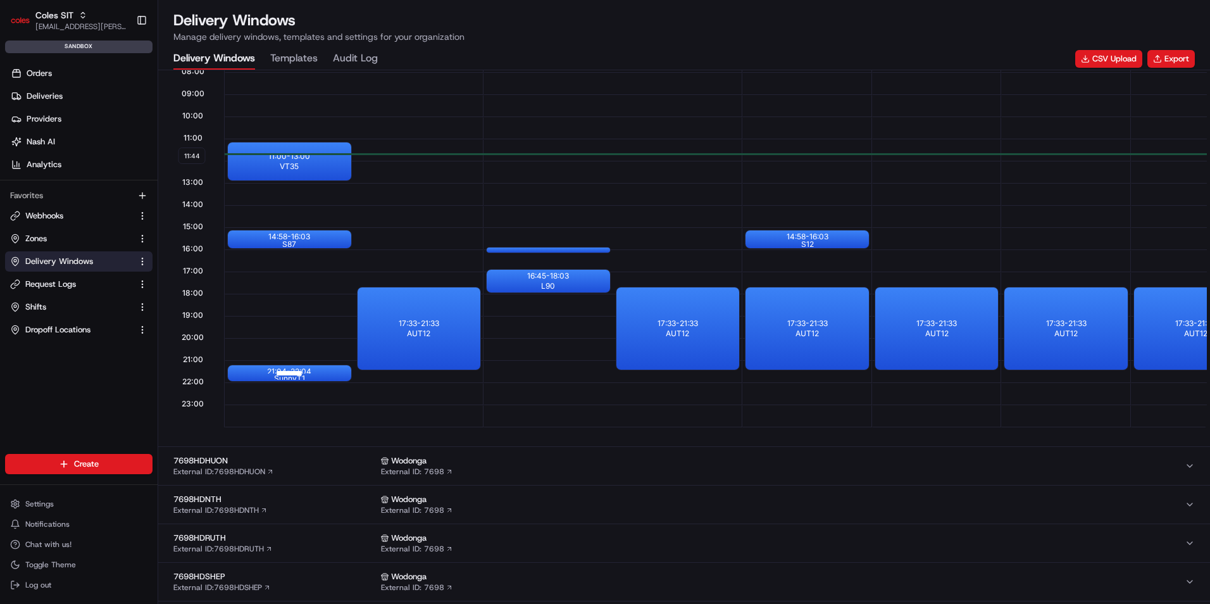
click at [313, 373] on div at bounding box center [289, 373] width 51 height 16
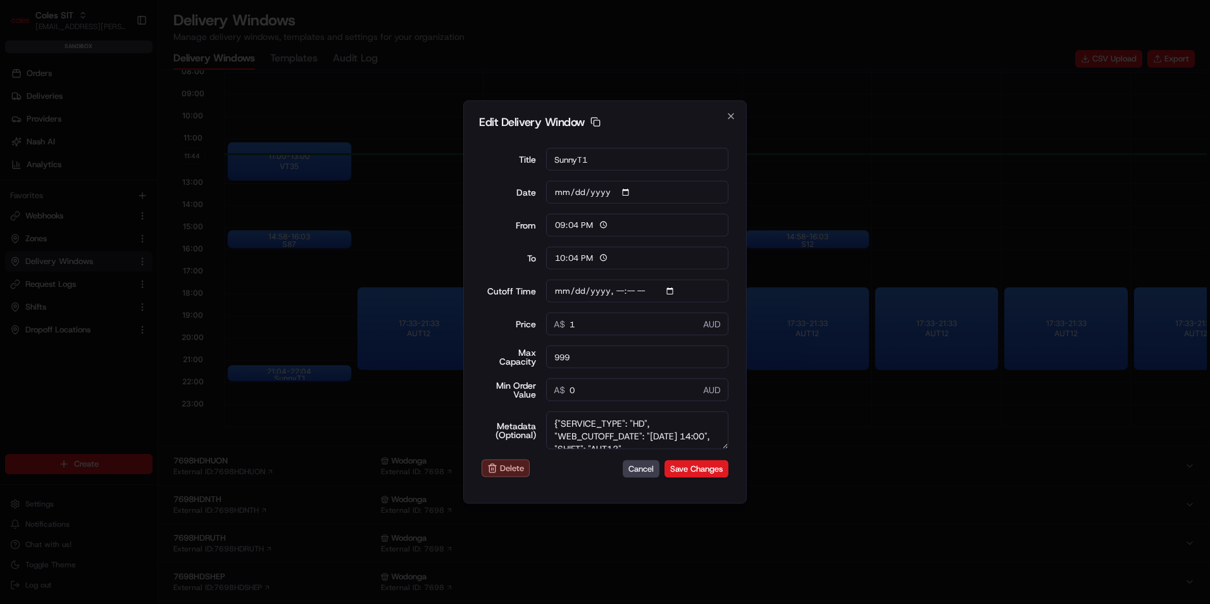
click at [501, 469] on button "Delete" at bounding box center [506, 469] width 48 height 18
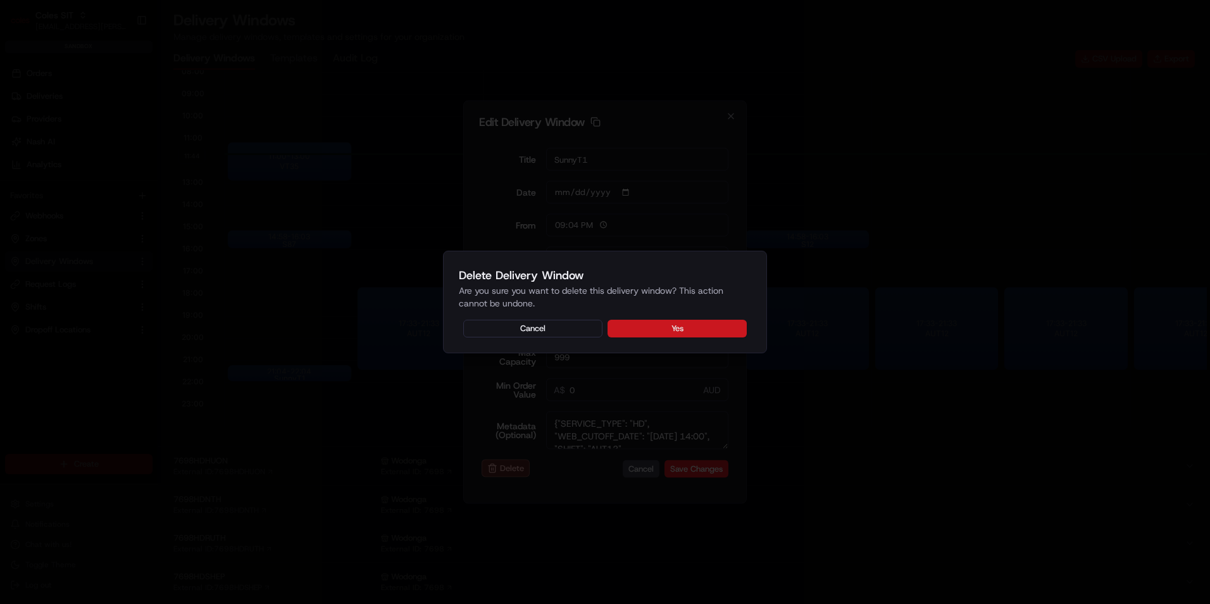
click at [667, 333] on button "Yes" at bounding box center [677, 329] width 139 height 18
type input "[DATE]T14:10"
type input "11:44"
type input "12:44"
type input "[DATE]T14:10"
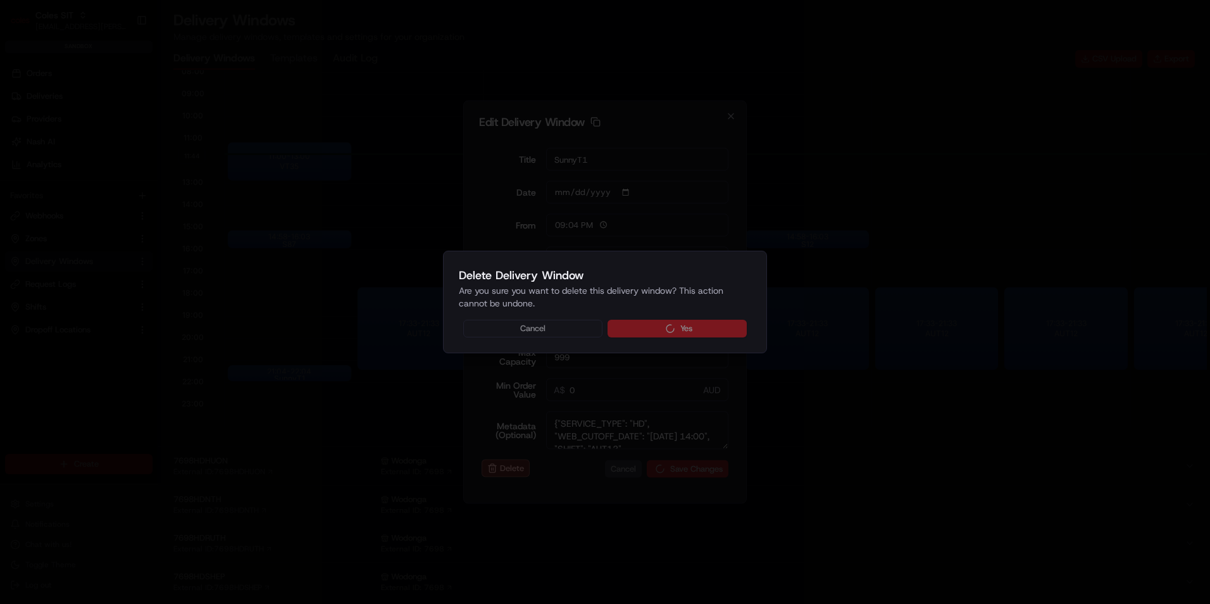
type input "0"
type input "[DATE]T14:10"
